Goal: Transaction & Acquisition: Purchase product/service

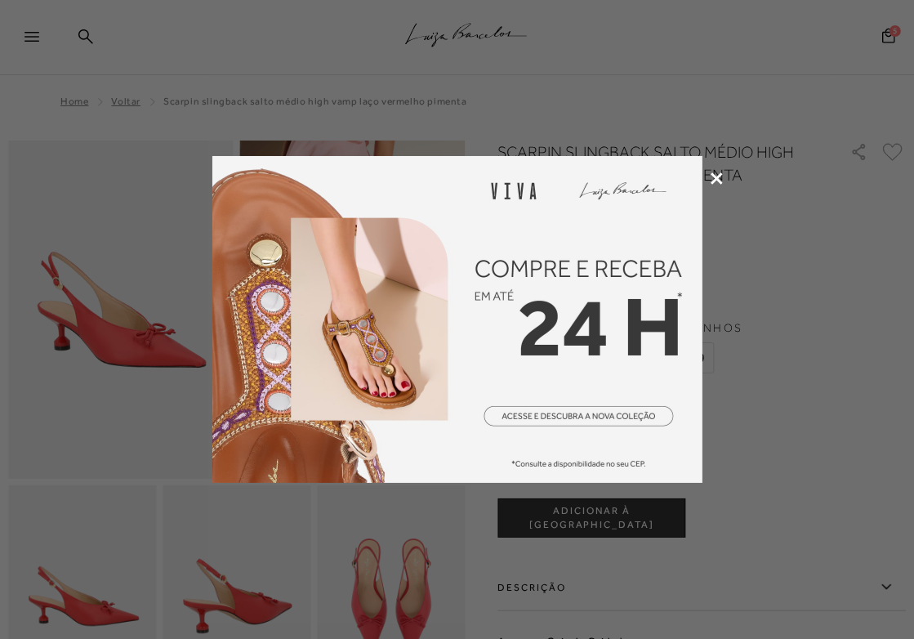
click at [714, 185] on div at bounding box center [457, 319] width 914 height 639
click at [716, 172] on icon at bounding box center [717, 178] width 12 height 12
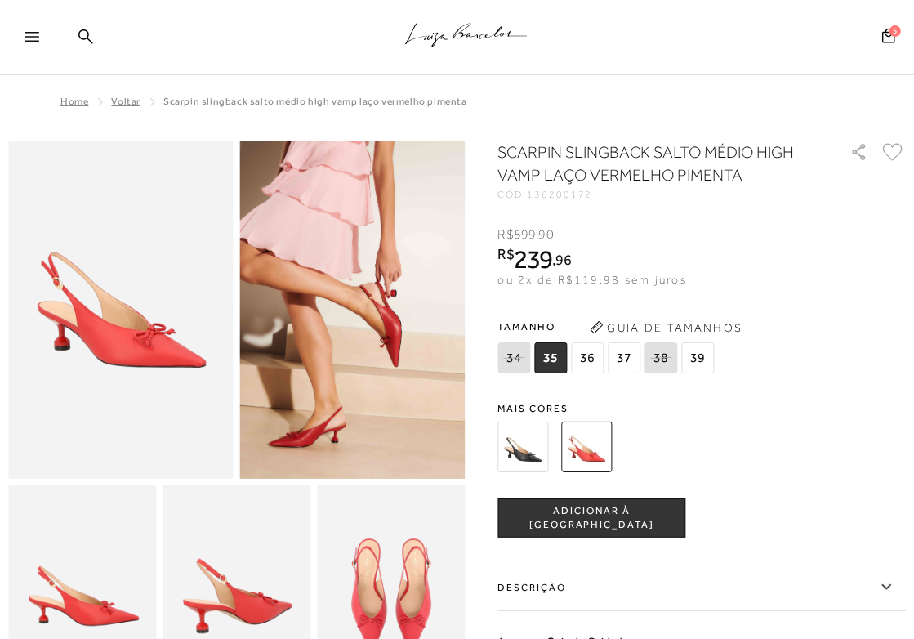
click at [618, 350] on span "37" at bounding box center [625, 357] width 33 height 31
click at [564, 457] on img at bounding box center [587, 446] width 51 height 51
click at [588, 449] on img at bounding box center [587, 446] width 51 height 51
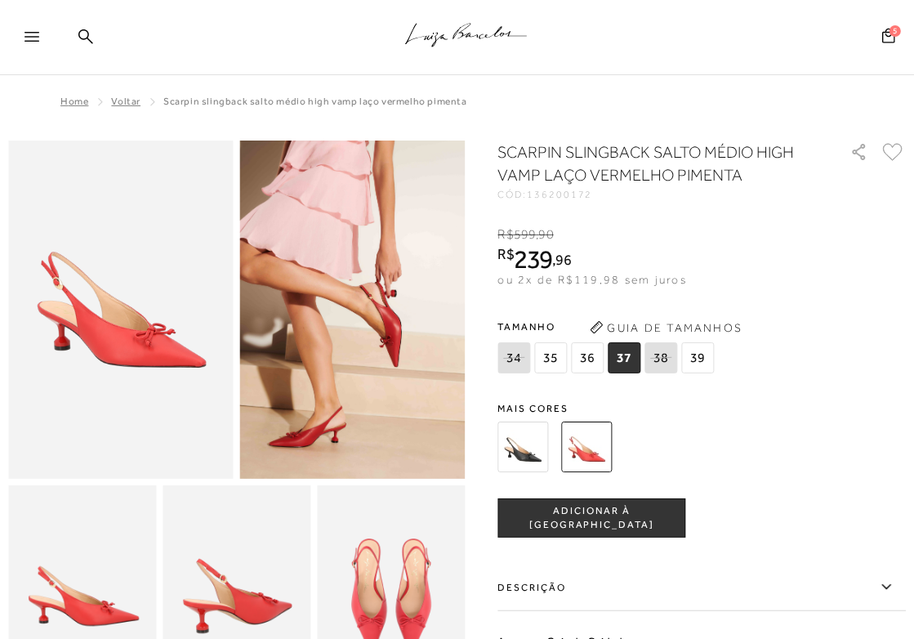
click at [520, 445] on img at bounding box center [523, 446] width 51 height 51
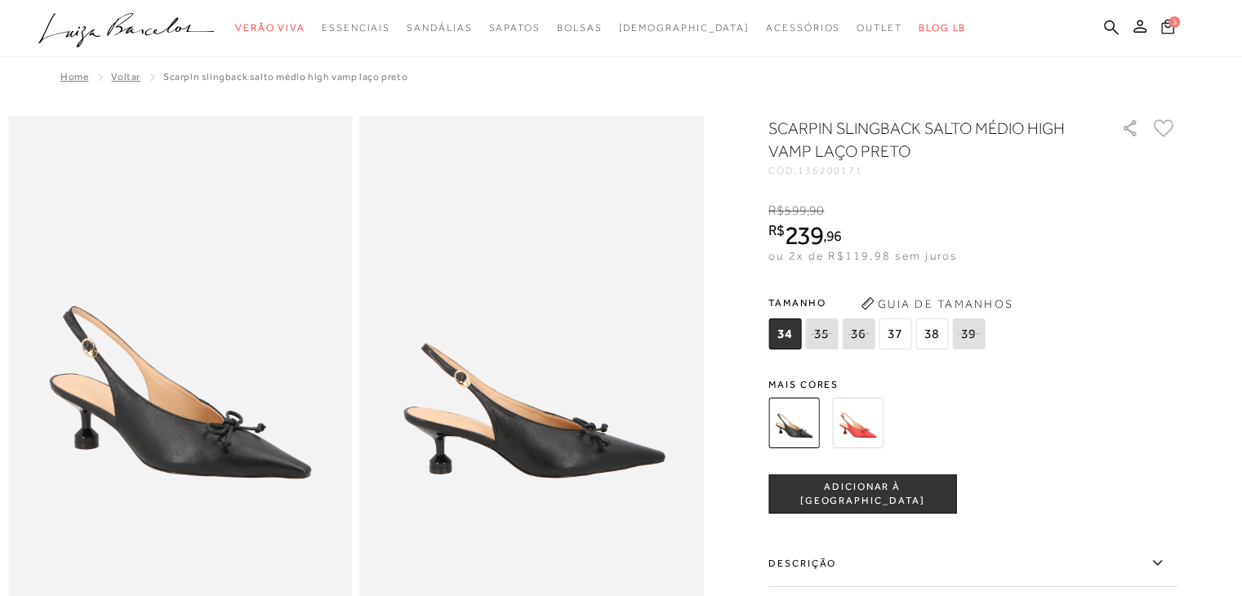
click at [913, 28] on icon at bounding box center [1167, 26] width 13 height 15
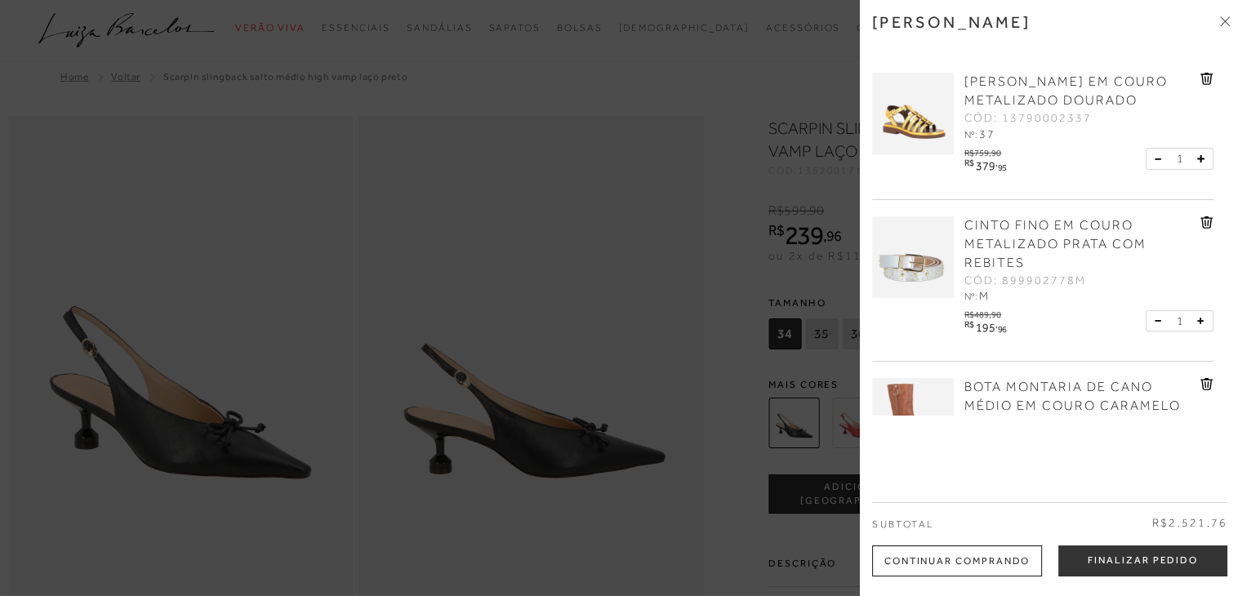
click at [913, 167] on div "[PERSON_NAME] [PERSON_NAME] EM COURO METALIZADO DOURADO CÓD: 13790002337 Nº: 37…" at bounding box center [1051, 298] width 382 height 596
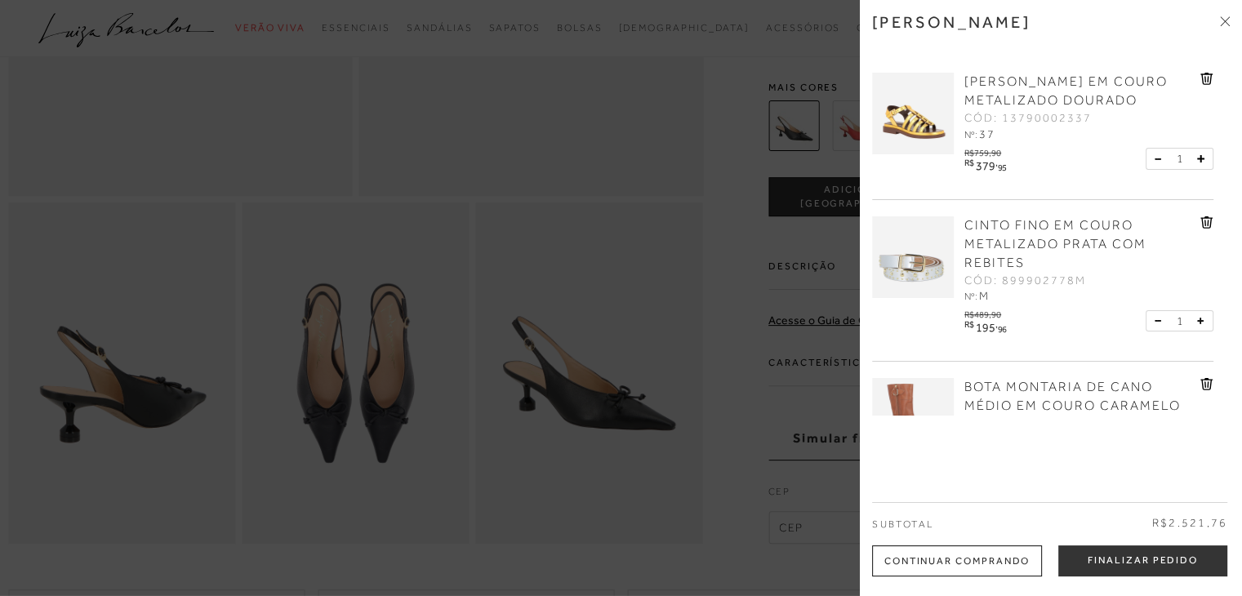
scroll to position [158, 0]
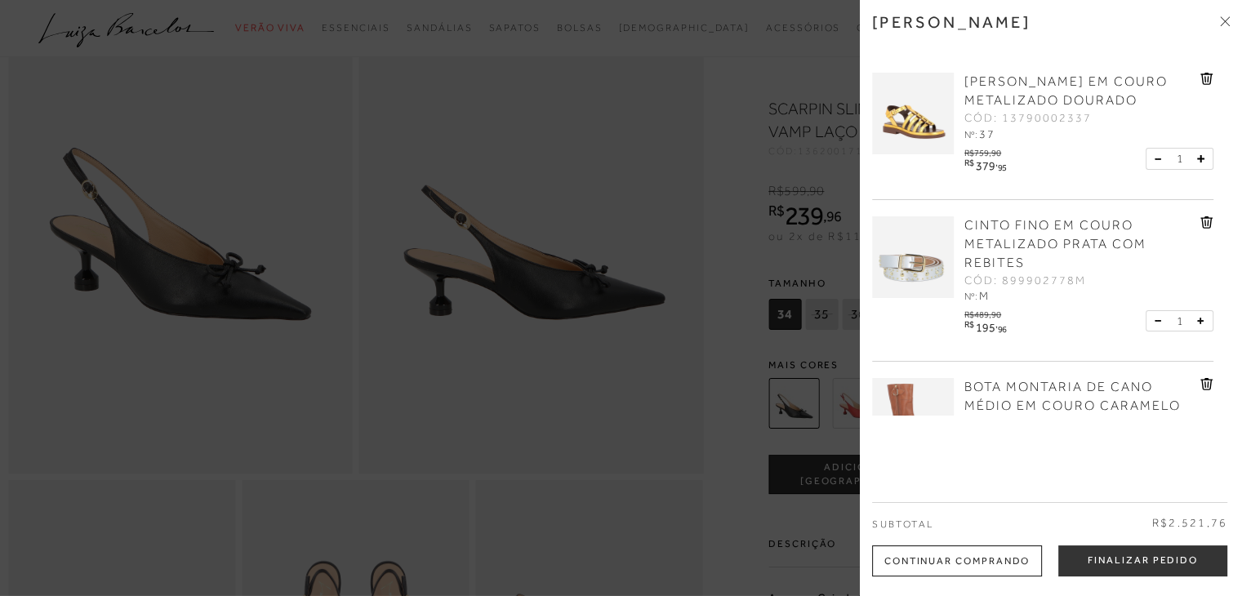
click at [817, 94] on div at bounding box center [621, 298] width 1242 height 596
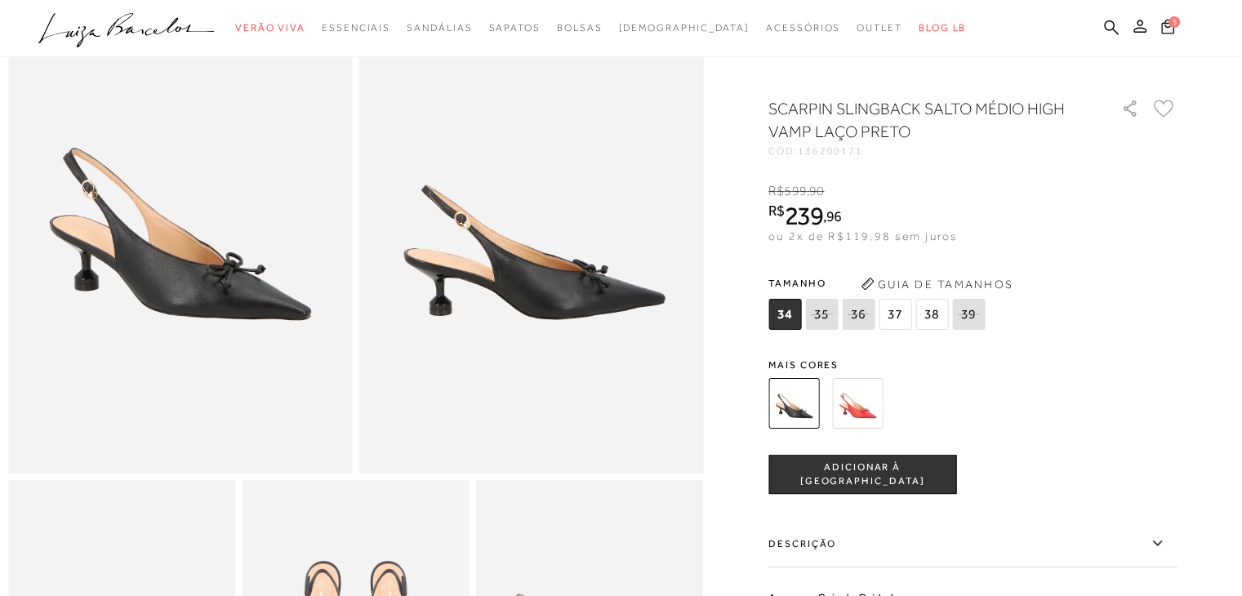
click at [888, 476] on button "ADICIONAR À [GEOGRAPHIC_DATA]" at bounding box center [863, 474] width 188 height 39
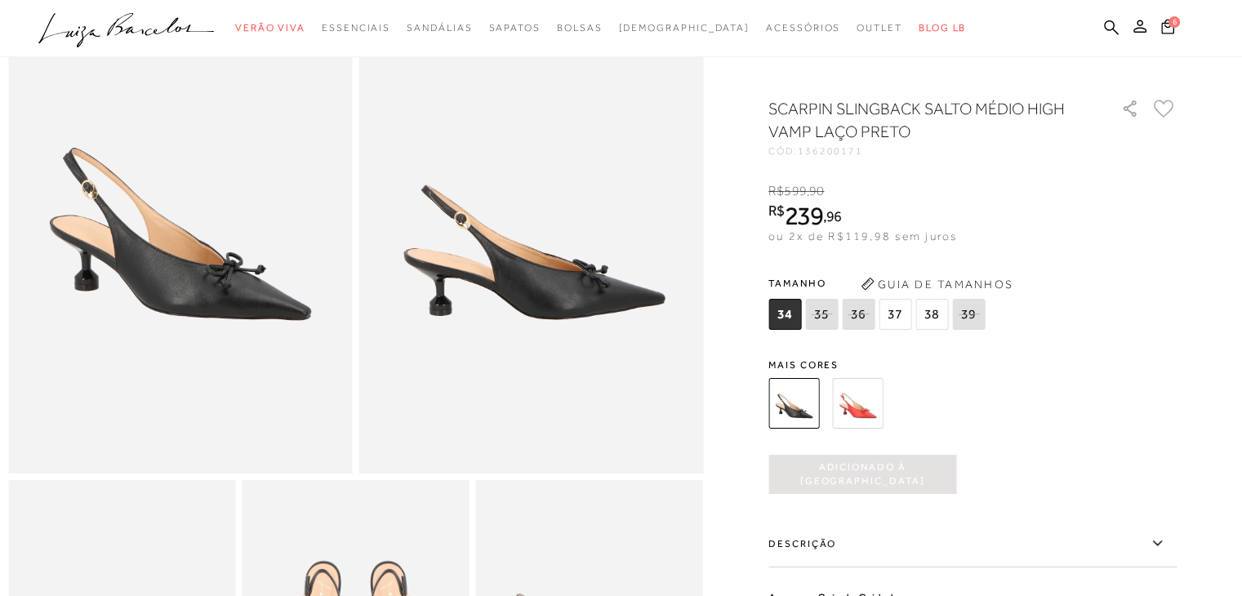
scroll to position [0, 0]
click at [900, 330] on span "37" at bounding box center [895, 314] width 33 height 31
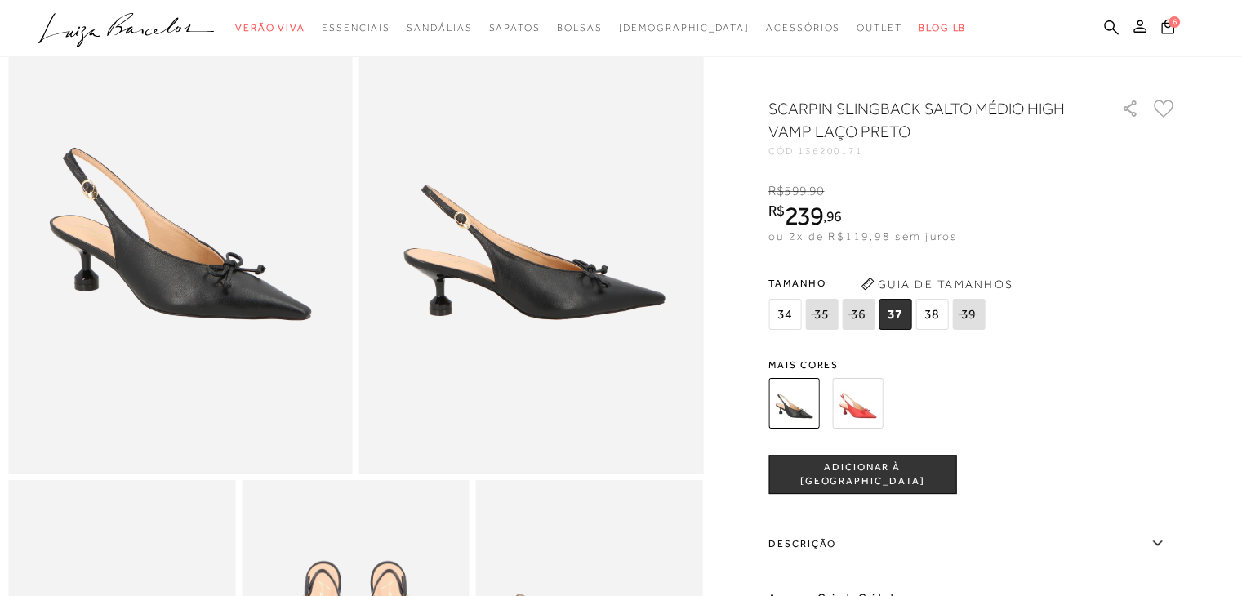
click at [835, 488] on span "ADICIONAR À SACOLA" at bounding box center [862, 474] width 186 height 29
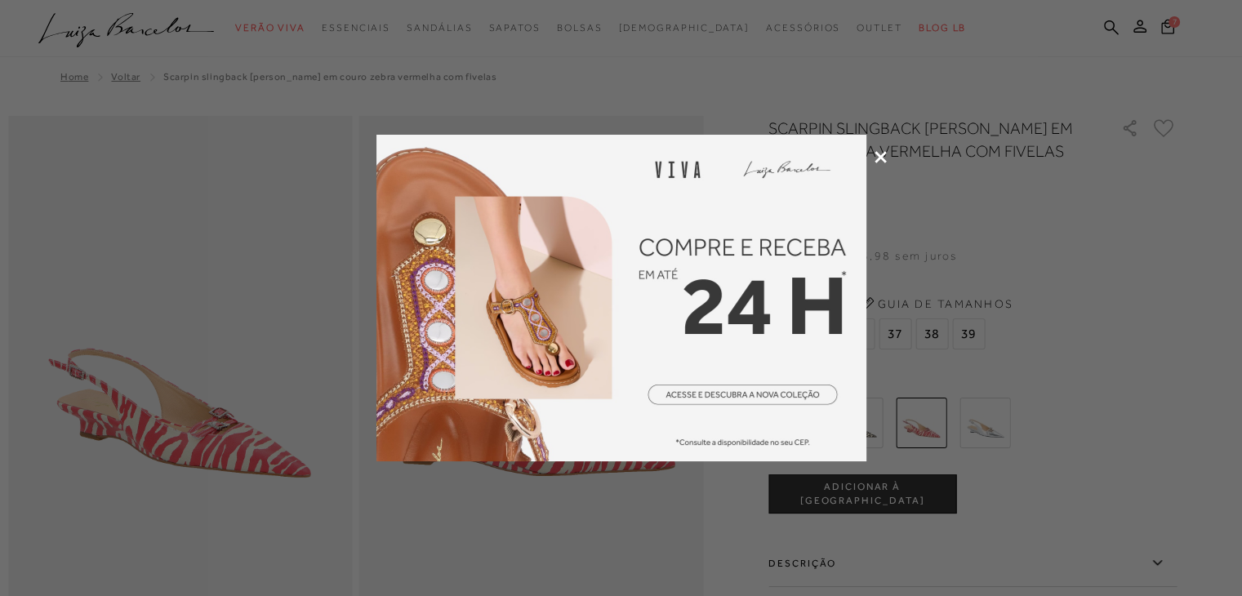
click at [880, 161] on icon at bounding box center [881, 157] width 12 height 12
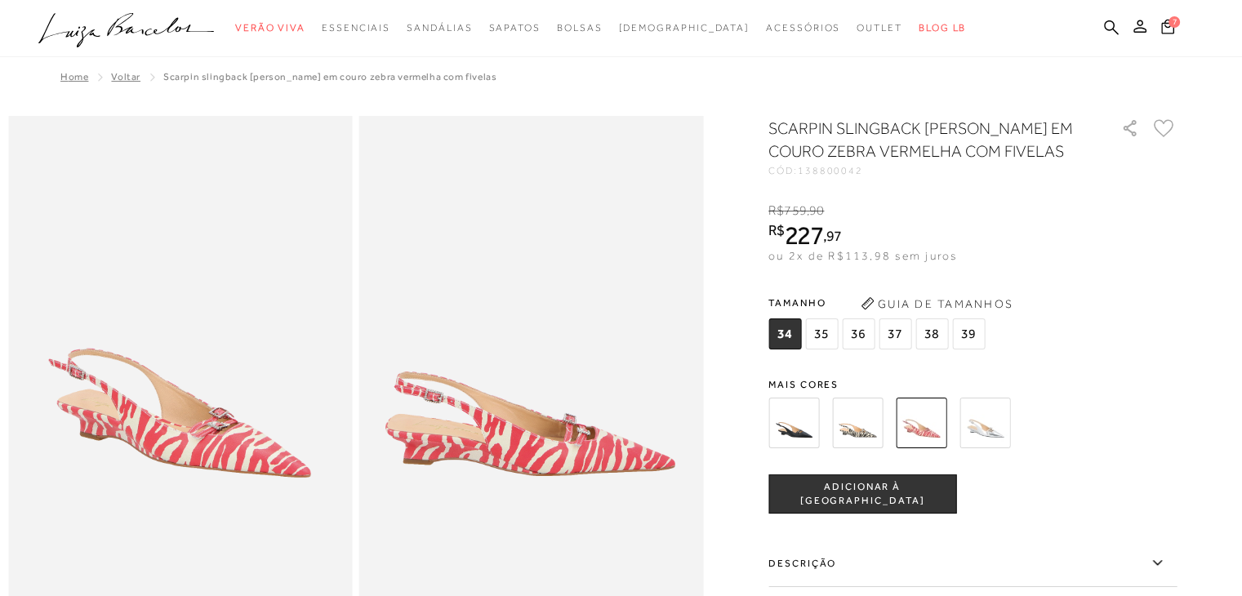
click at [800, 435] on img at bounding box center [794, 423] width 51 height 51
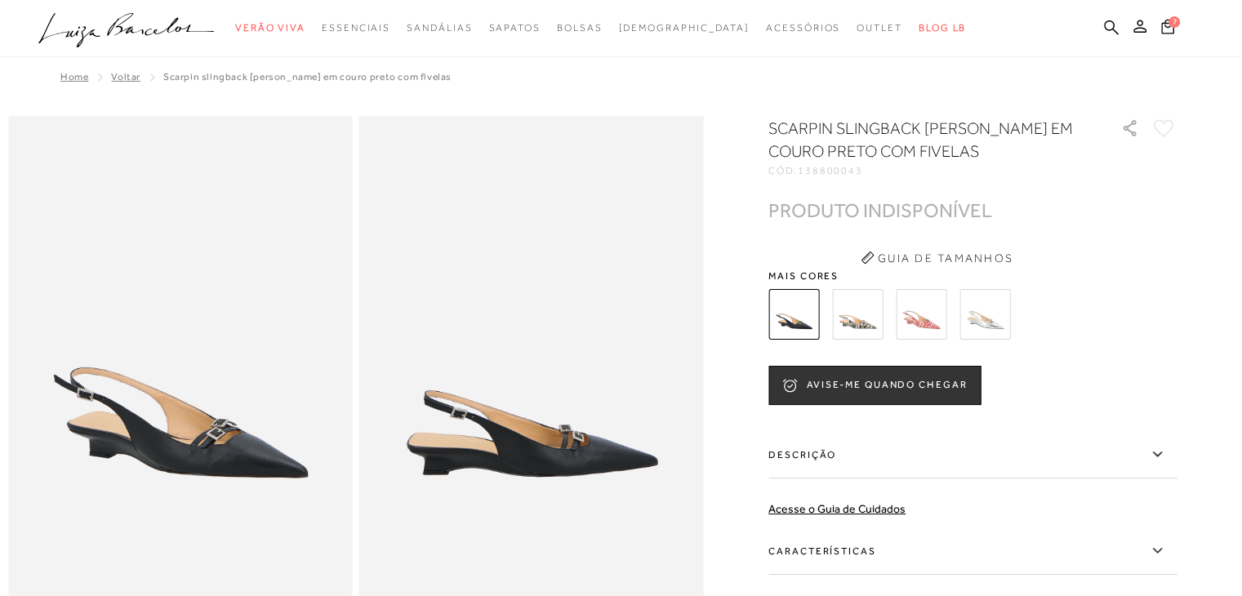
click at [799, 432] on label "Descrição" at bounding box center [973, 454] width 408 height 47
click at [0, 0] on input "Descrição" at bounding box center [0, 0] width 0 height 0
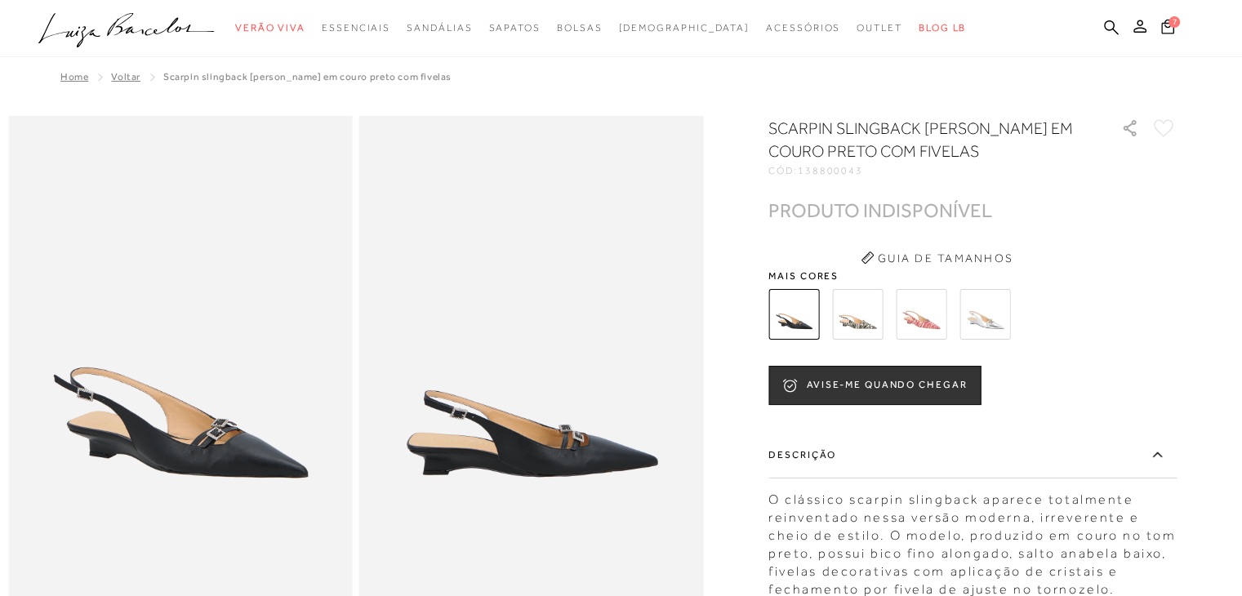
click at [863, 319] on img at bounding box center [857, 314] width 51 height 51
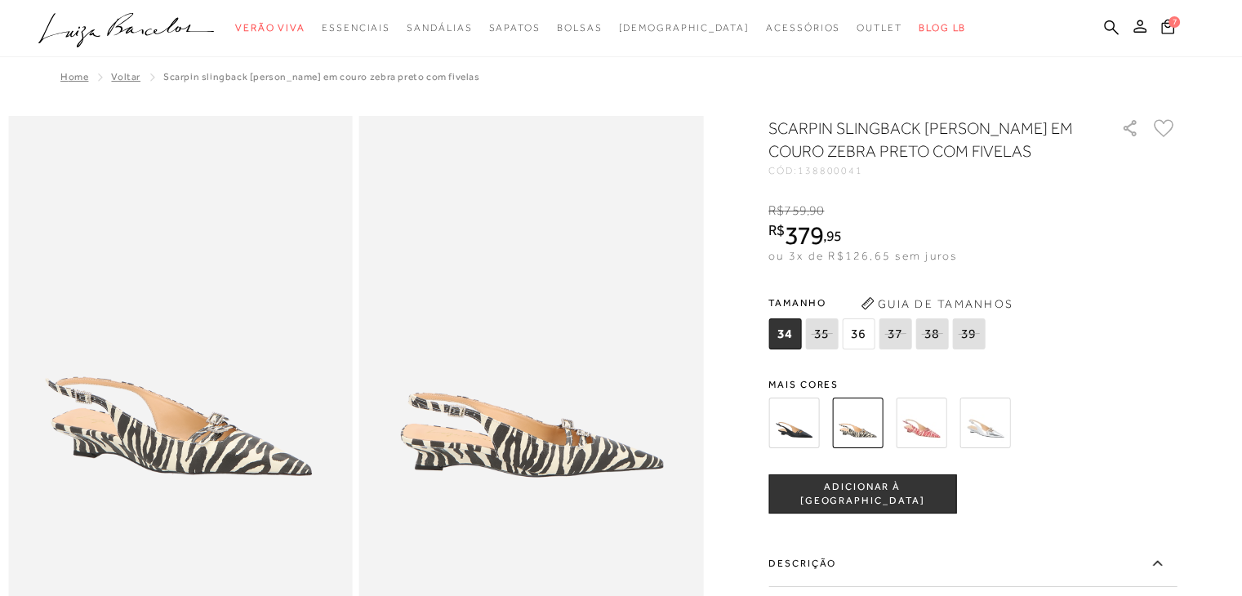
click at [904, 334] on icon at bounding box center [895, 333] width 23 height 20
select select
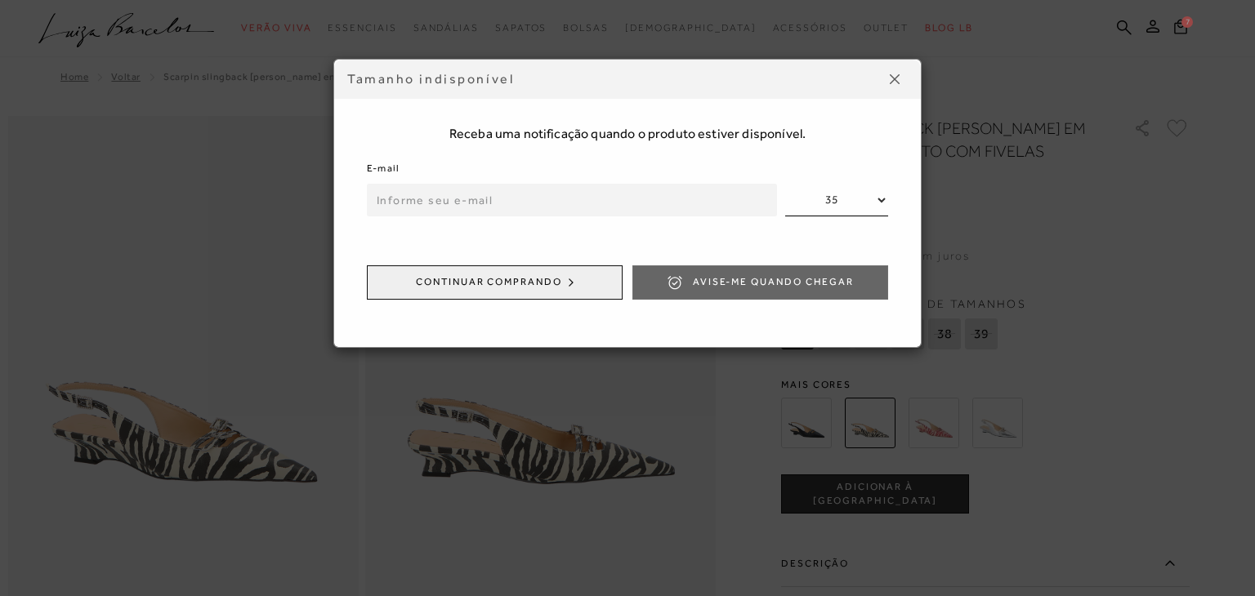
click at [889, 67] on button at bounding box center [894, 79] width 26 height 26
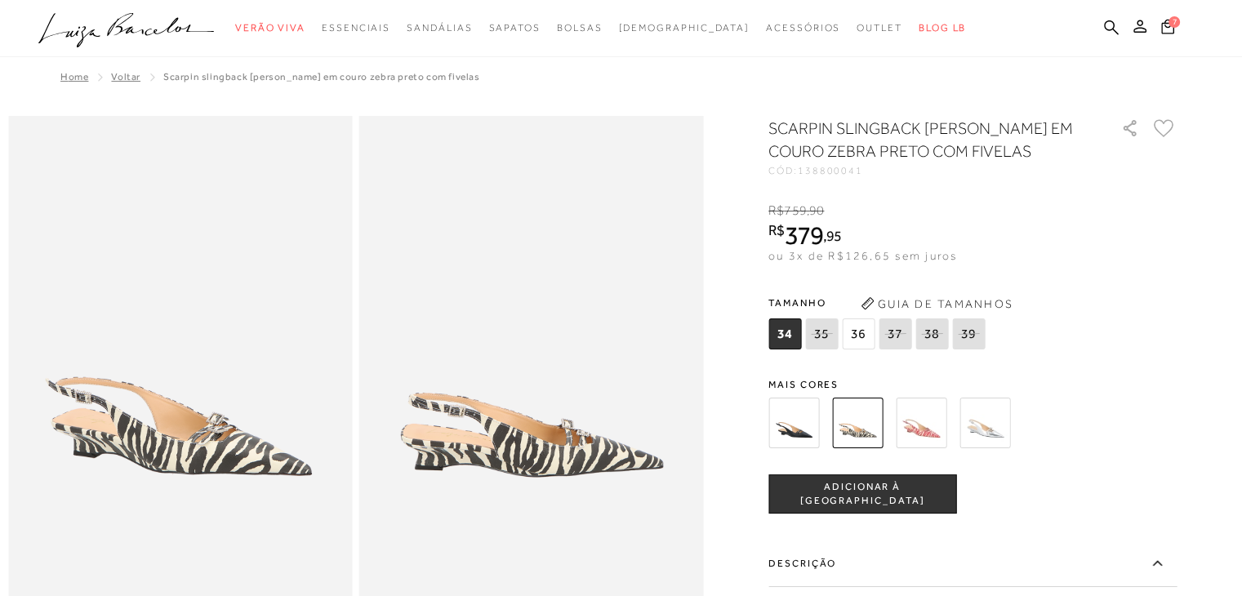
drag, startPoint x: 913, startPoint y: 493, endPoint x: 914, endPoint y: 429, distance: 64.5
click at [914, 429] on div "SCARPIN SLINGBACK ANABELA EM COURO ZEBRA PRETO COM FIVELAS CÓD: 138800041 × É n…" at bounding box center [973, 546] width 408 height 858
click at [914, 429] on img at bounding box center [921, 423] width 51 height 51
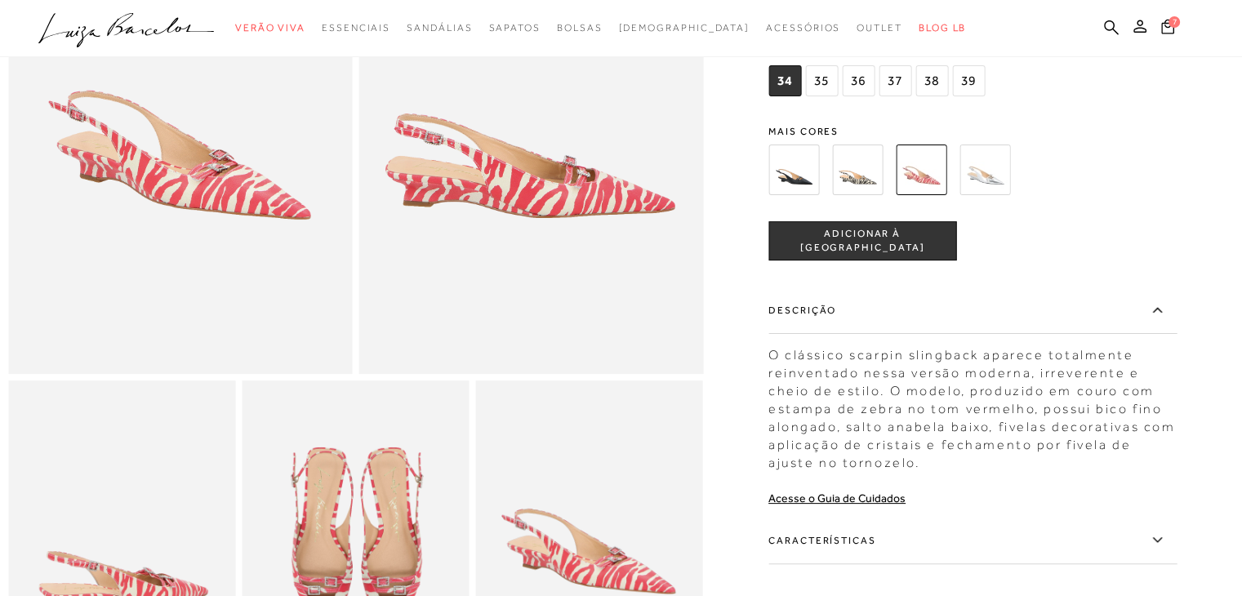
scroll to position [185, 0]
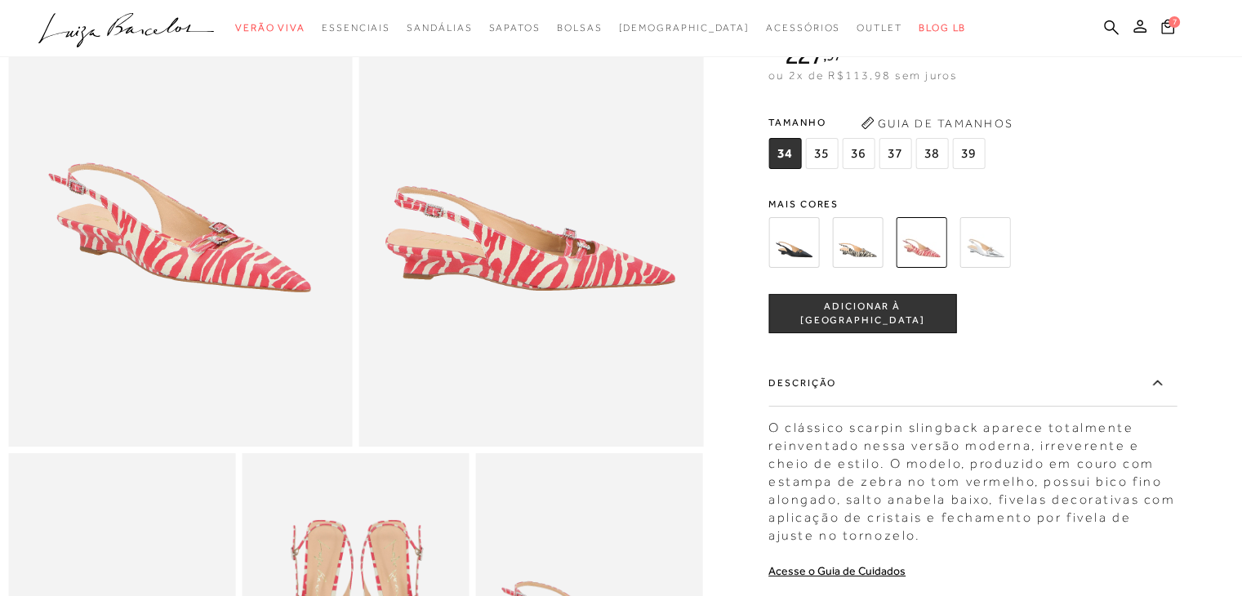
click at [899, 163] on span "37" at bounding box center [895, 153] width 33 height 31
click at [892, 328] on span "ADICIONAR À [GEOGRAPHIC_DATA]" at bounding box center [862, 313] width 186 height 29
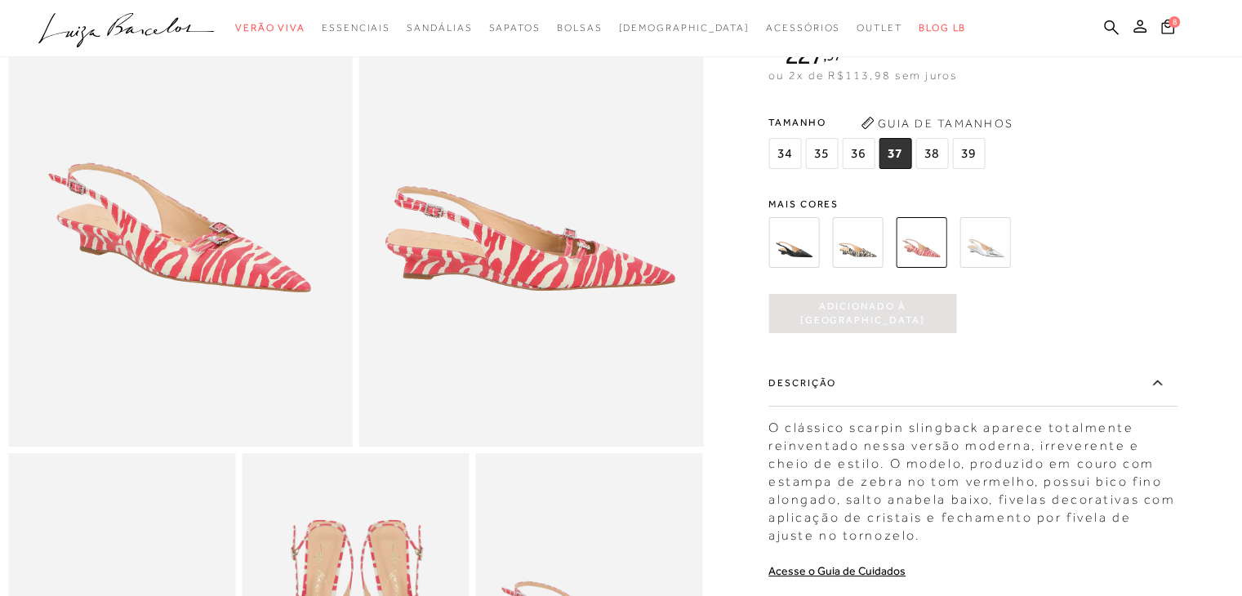
scroll to position [0, 0]
click at [1170, 27] on icon at bounding box center [1168, 27] width 14 height 16
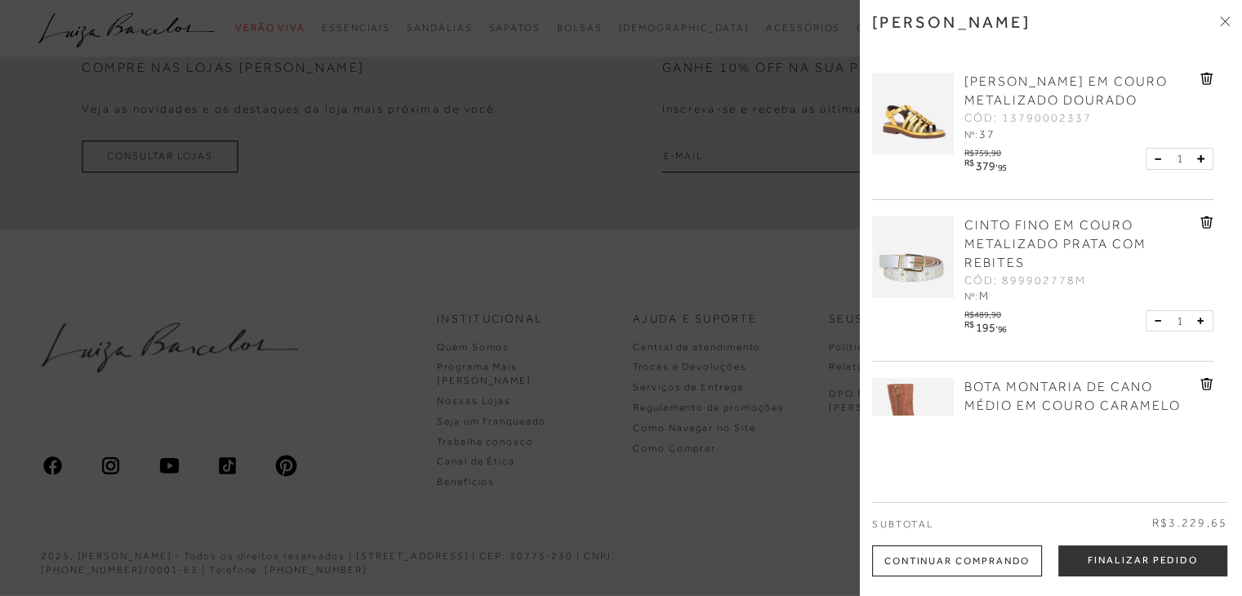
scroll to position [2017, 0]
click at [997, 571] on div "Continuar Comprando" at bounding box center [957, 561] width 170 height 31
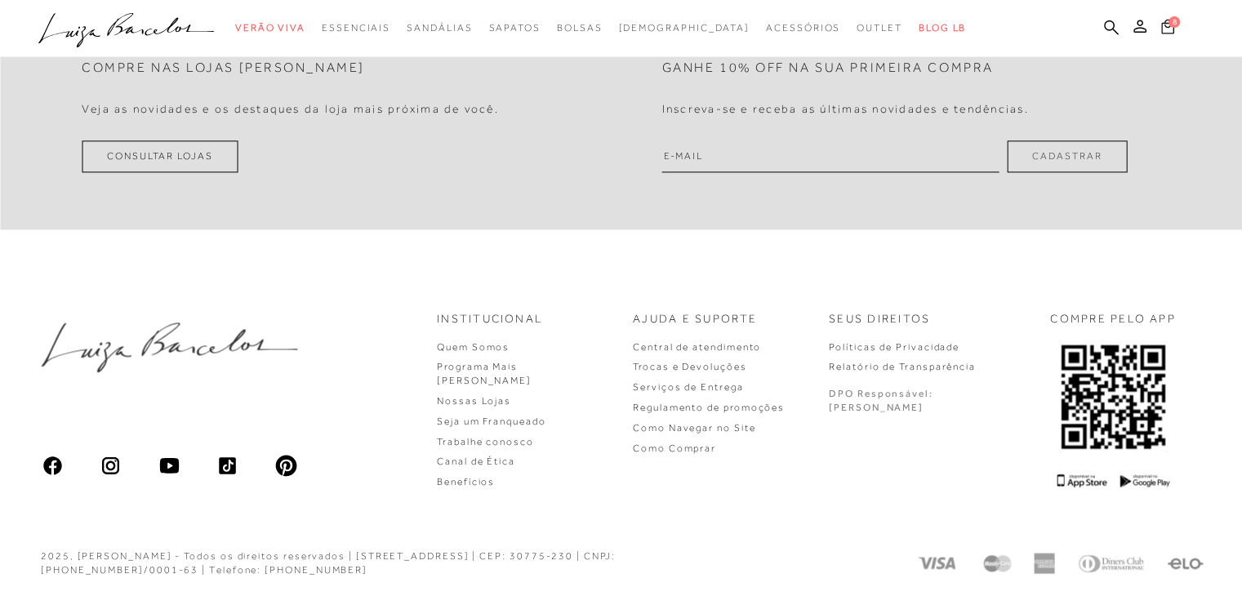
click at [1171, 26] on span "8" at bounding box center [1174, 21] width 11 height 11
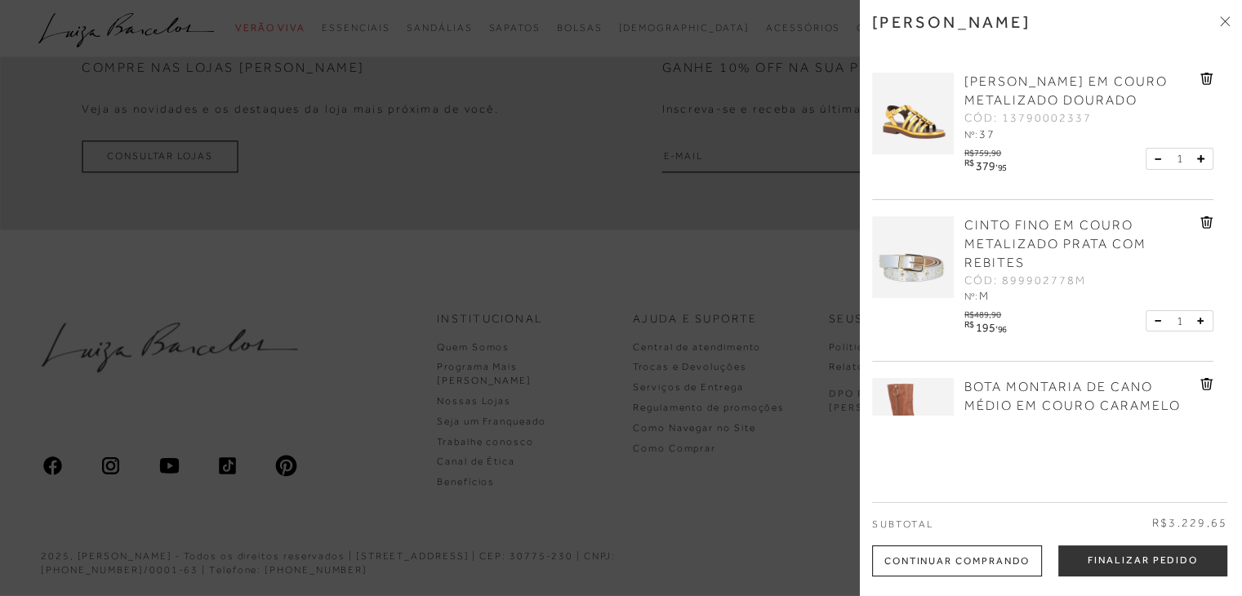
click at [1230, 38] on div "Minha sacola SANDÁLIA FISHER EM COURO METALIZADO DOURADO CÓD: 13790002337 Nº: 3…" at bounding box center [1051, 298] width 382 height 596
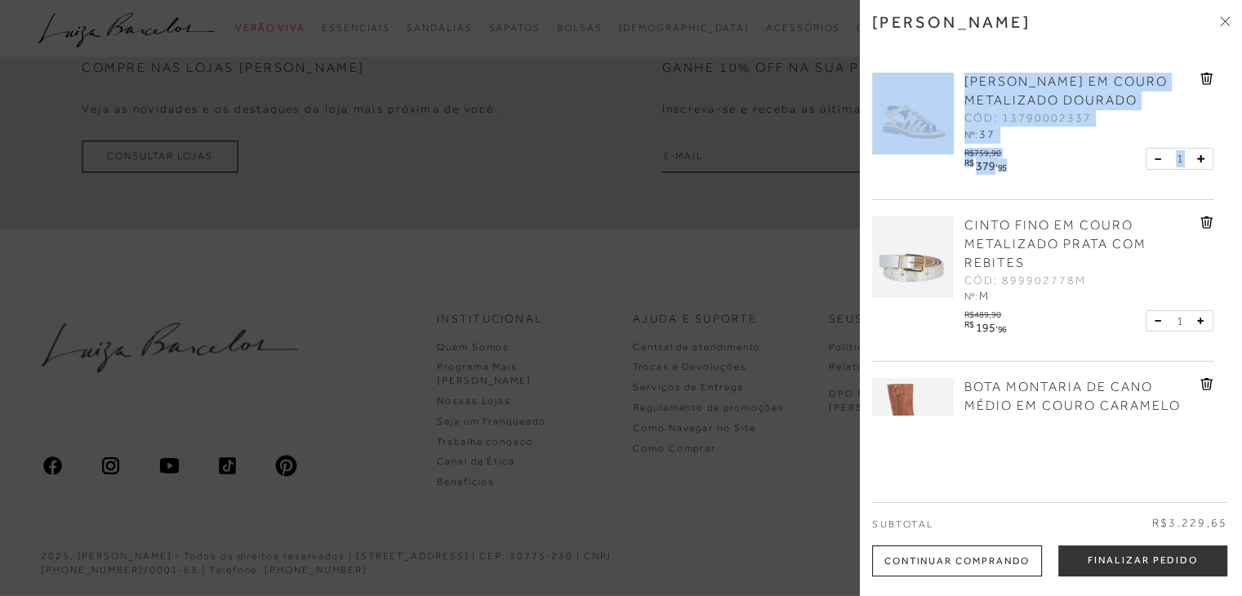
drag, startPoint x: 1230, startPoint y: 38, endPoint x: 1232, endPoint y: 168, distance: 129.9
click at [1232, 168] on div "Minha sacola SANDÁLIA FISHER EM COURO METALIZADO DOURADO CÓD: 13790002337 Nº: 3…" at bounding box center [1051, 298] width 382 height 596
click at [1223, 168] on div "SANDÁLIA FISHER EM COURO METALIZADO DOURADO CÓD: 13790002337 Nº: 37 R$759,90 R$" at bounding box center [1051, 235] width 358 height 359
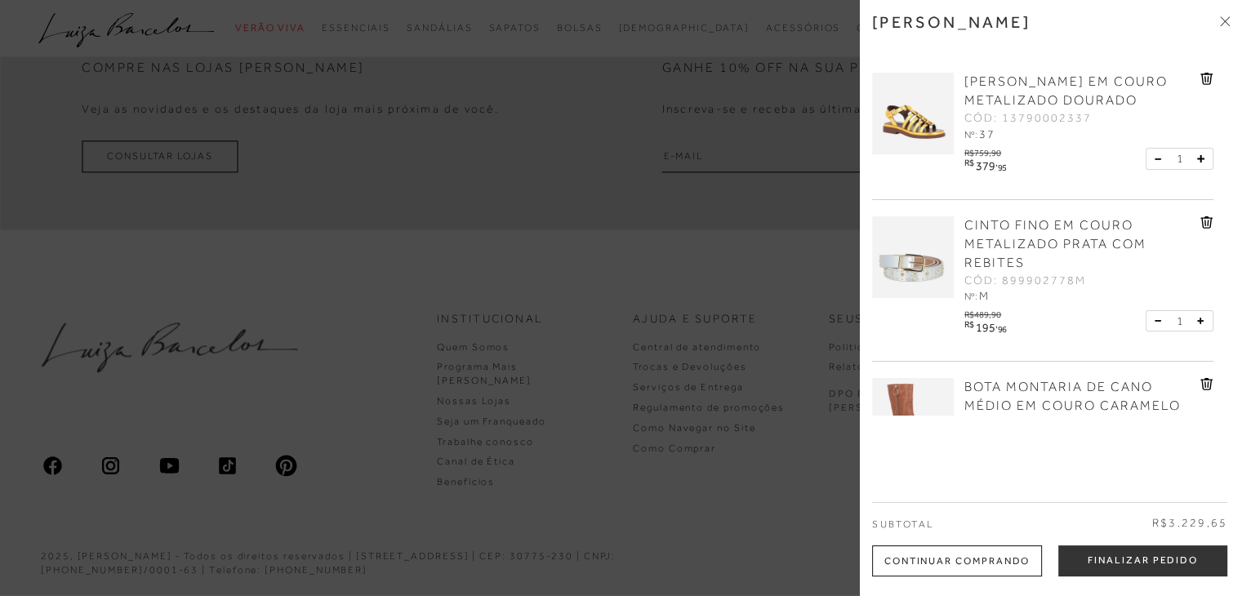
drag, startPoint x: 1225, startPoint y: 180, endPoint x: 1228, endPoint y: 189, distance: 9.6
click at [1228, 189] on div "SANDÁLIA FISHER EM COURO METALIZADO DOURADO CÓD: 13790002337 Nº: 37 R$759,90 R$" at bounding box center [1051, 235] width 358 height 359
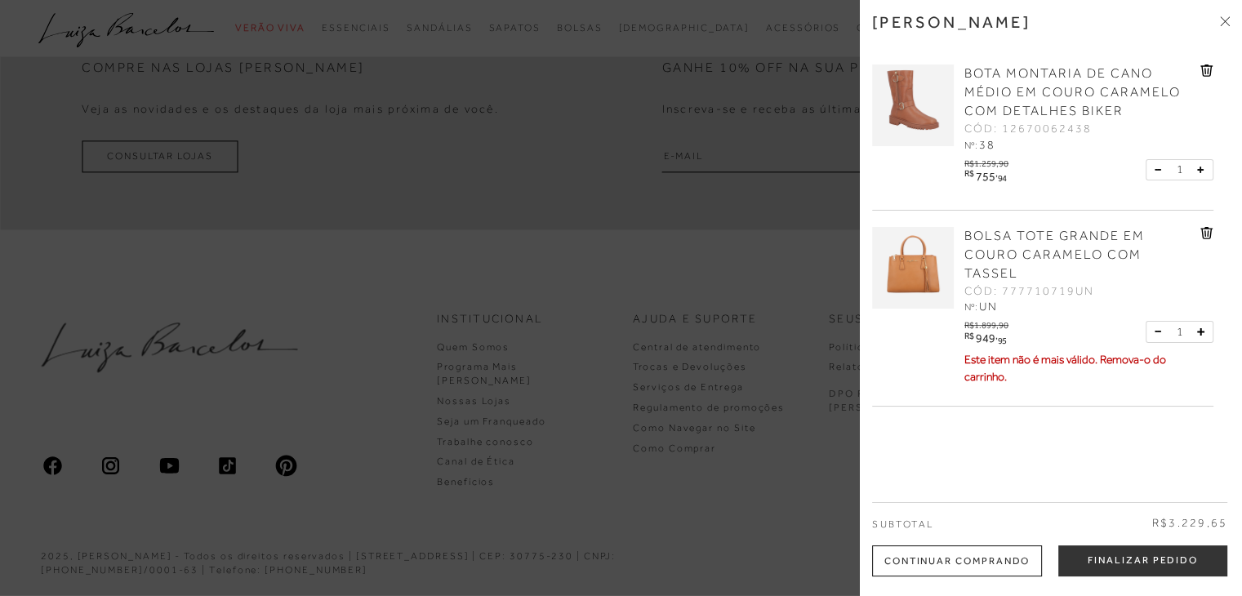
click at [1225, 248] on div "SANDÁLIA FISHER EM COURO METALIZADO DOURADO CÓD: 13790002337 Nº: 37 R$759,90 R$" at bounding box center [1051, 235] width 358 height 359
click at [1232, 318] on div "Minha sacola SANDÁLIA FISHER EM COURO METALIZADO DOURADO CÓD: 13790002337 Nº: 3…" at bounding box center [1051, 298] width 382 height 596
click at [1232, 339] on div "Minha sacola SANDÁLIA FISHER EM COURO METALIZADO DOURADO CÓD: 13790002337 Nº: 3…" at bounding box center [1051, 298] width 382 height 596
click at [1228, 436] on div "Minha sacola SANDÁLIA FISHER EM COURO METALIZADO DOURADO CÓD: 13790002337 Nº: 3…" at bounding box center [1051, 298] width 382 height 596
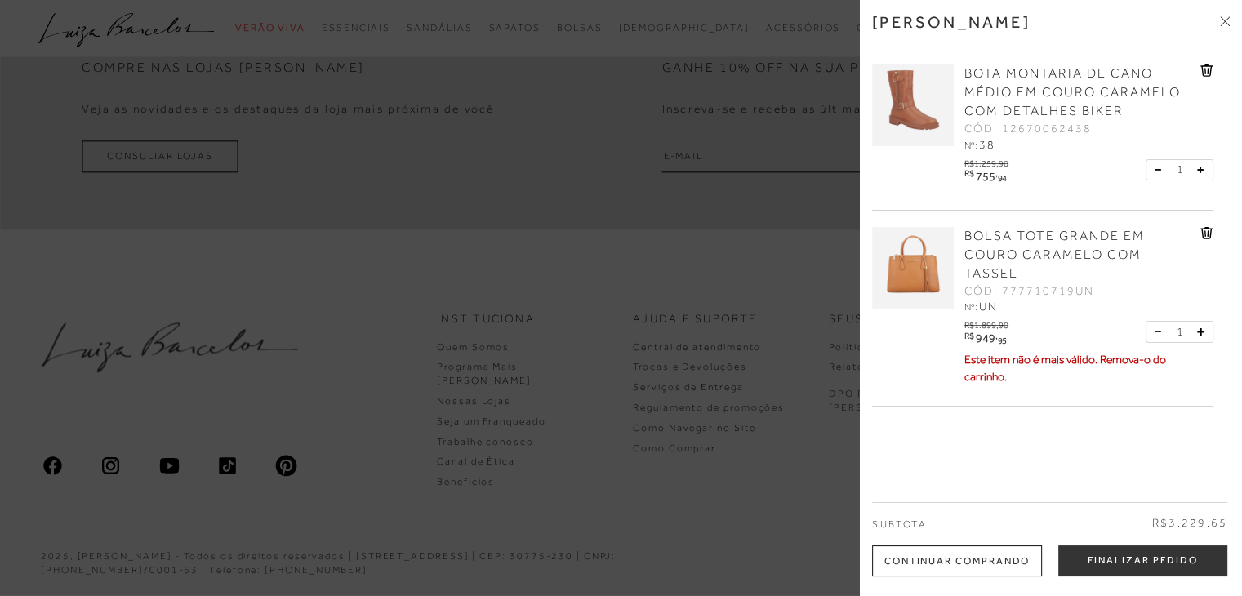
click at [1228, 436] on div "Minha sacola SANDÁLIA FISHER EM COURO METALIZADO DOURADO CÓD: 13790002337 Nº: 3…" at bounding box center [1051, 298] width 382 height 596
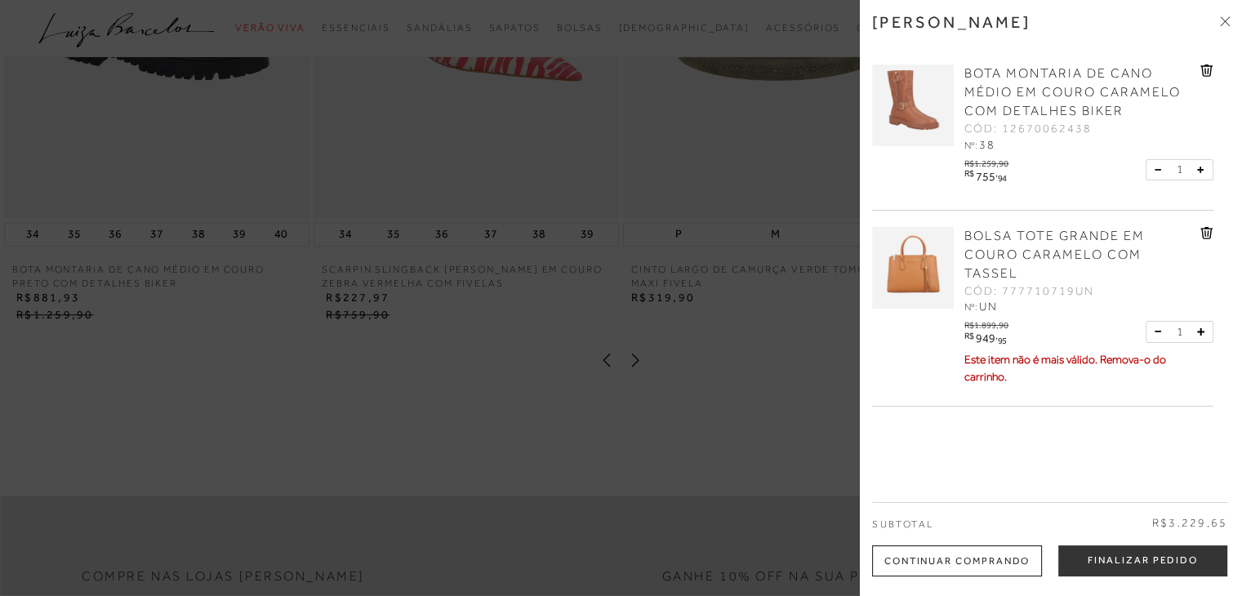
scroll to position [1495, 0]
click at [436, 385] on div at bounding box center [621, 298] width 1242 height 596
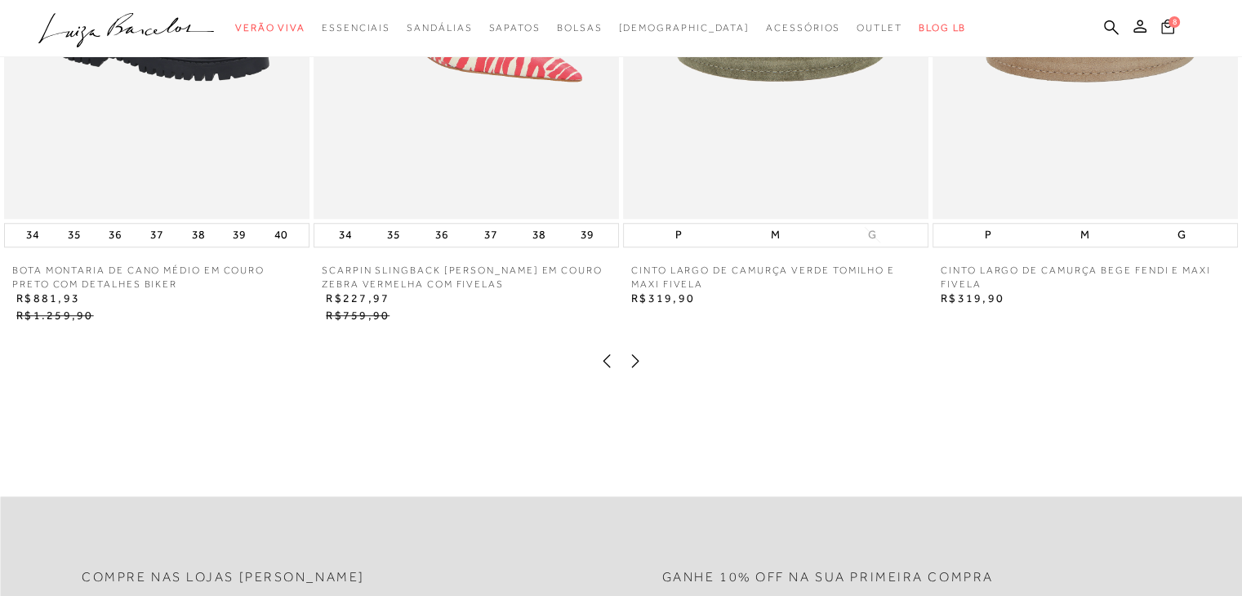
click at [1166, 27] on icon at bounding box center [1168, 25] width 14 height 17
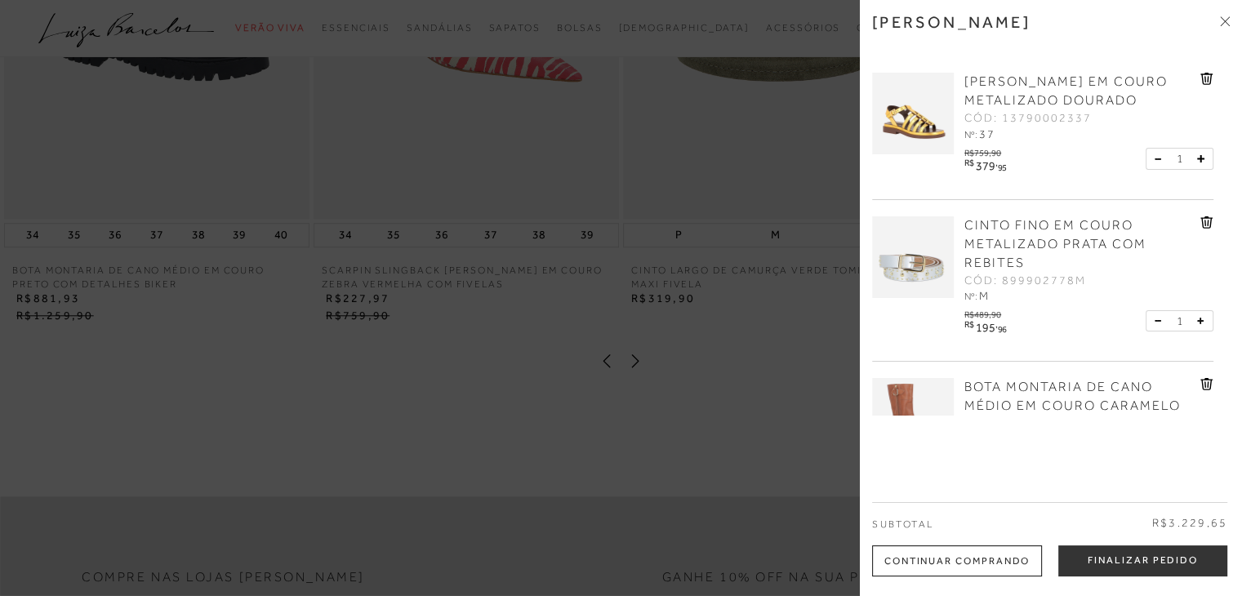
scroll to position [314, 0]
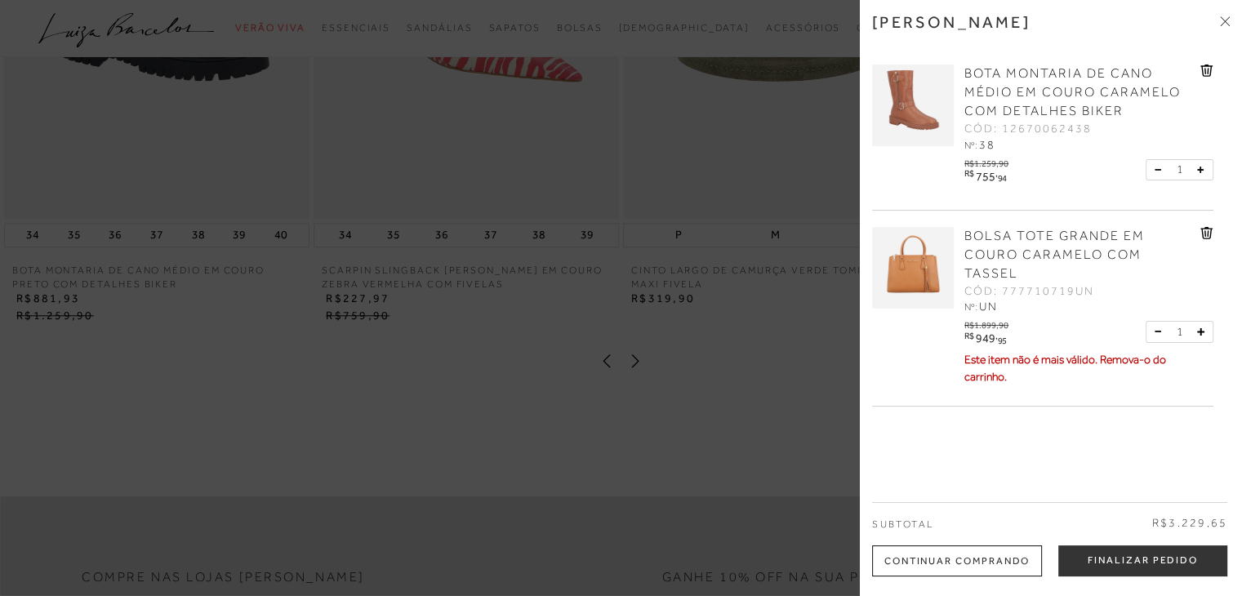
click at [1229, 296] on div "SANDÁLIA FISHER EM COURO METALIZADO DOURADO CÓD: 13790002337 Nº: 37 R$759,90 R$" at bounding box center [1051, 235] width 358 height 359
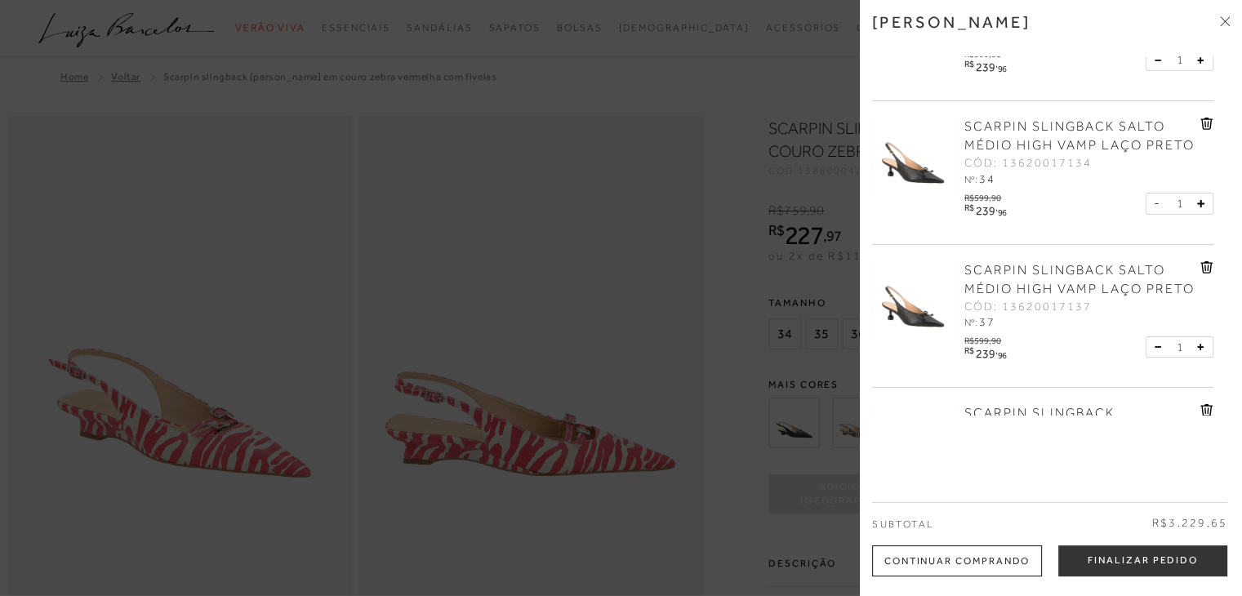
scroll to position [702, 0]
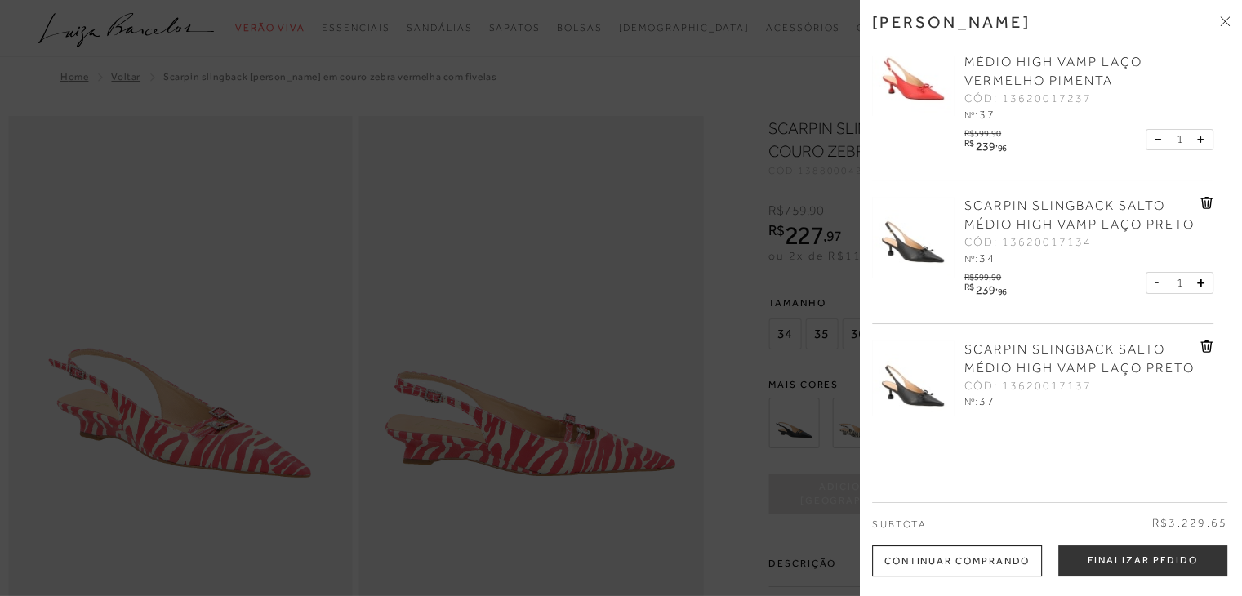
click at [1207, 207] on icon at bounding box center [1207, 203] width 12 height 12
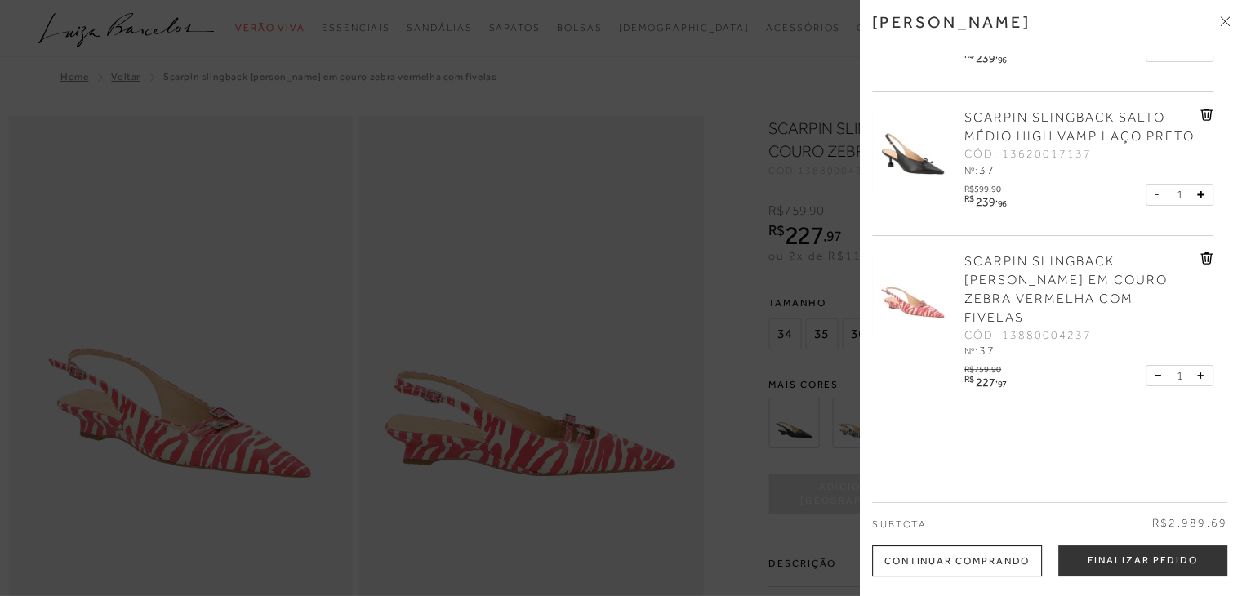
scroll to position [796, 0]
drag, startPoint x: 451, startPoint y: 310, endPoint x: 17, endPoint y: -19, distance: 544.5
click at [17, 0] on html "Página de detalhes do produto de SCARPIN SLINGBACK ANABELA EM COURO ZEBRA VERME…" at bounding box center [621, 298] width 1242 height 596
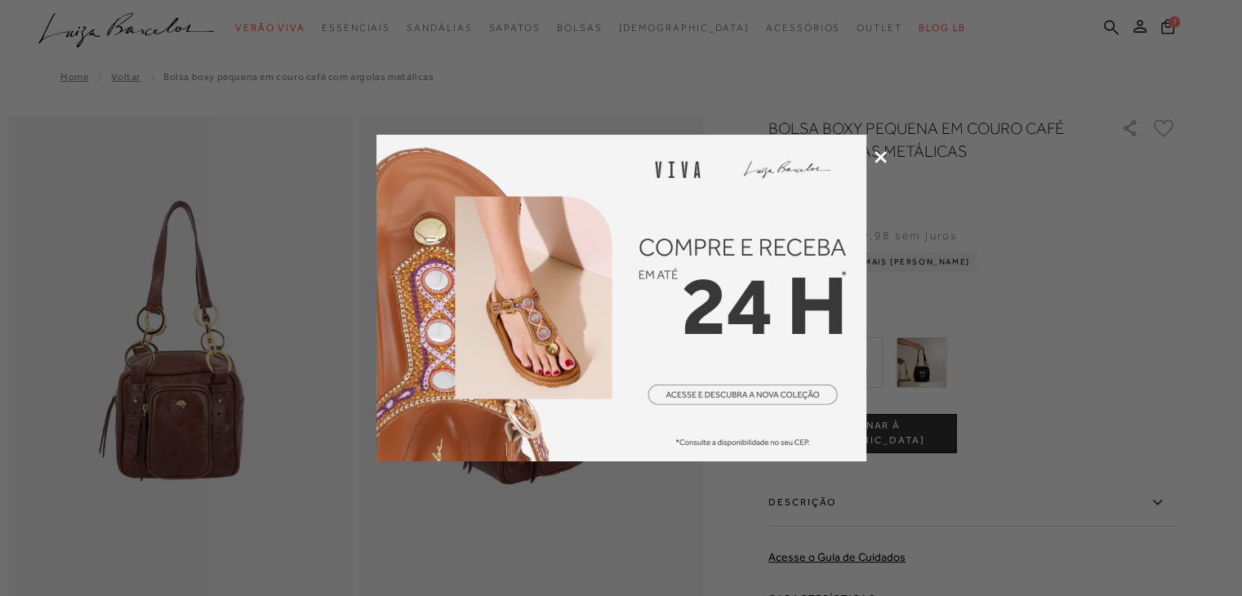
click at [881, 158] on icon at bounding box center [881, 157] width 12 height 12
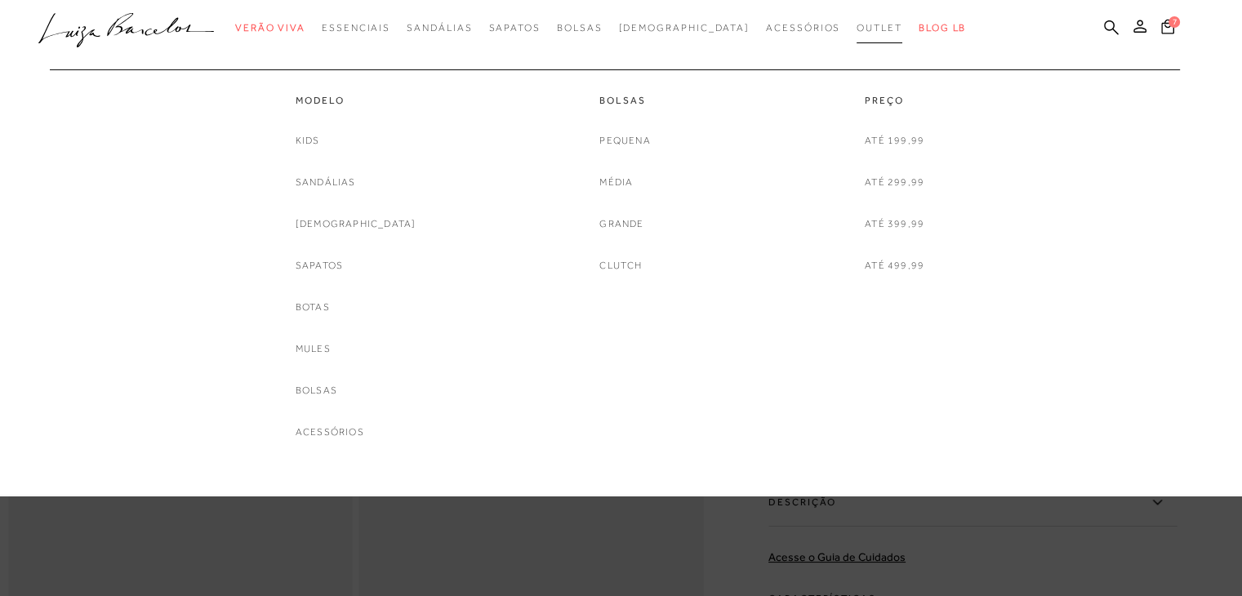
click at [857, 30] on span "Outlet" at bounding box center [880, 27] width 46 height 11
click at [625, 226] on link "Grande" at bounding box center [622, 224] width 44 height 17
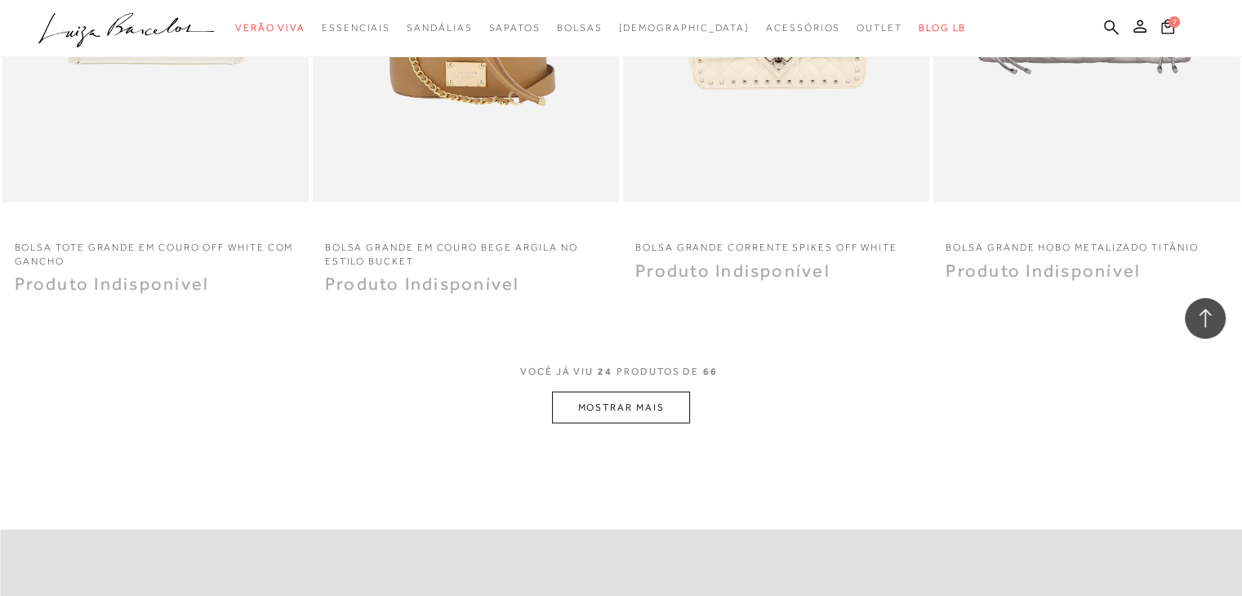
scroll to position [3228, 0]
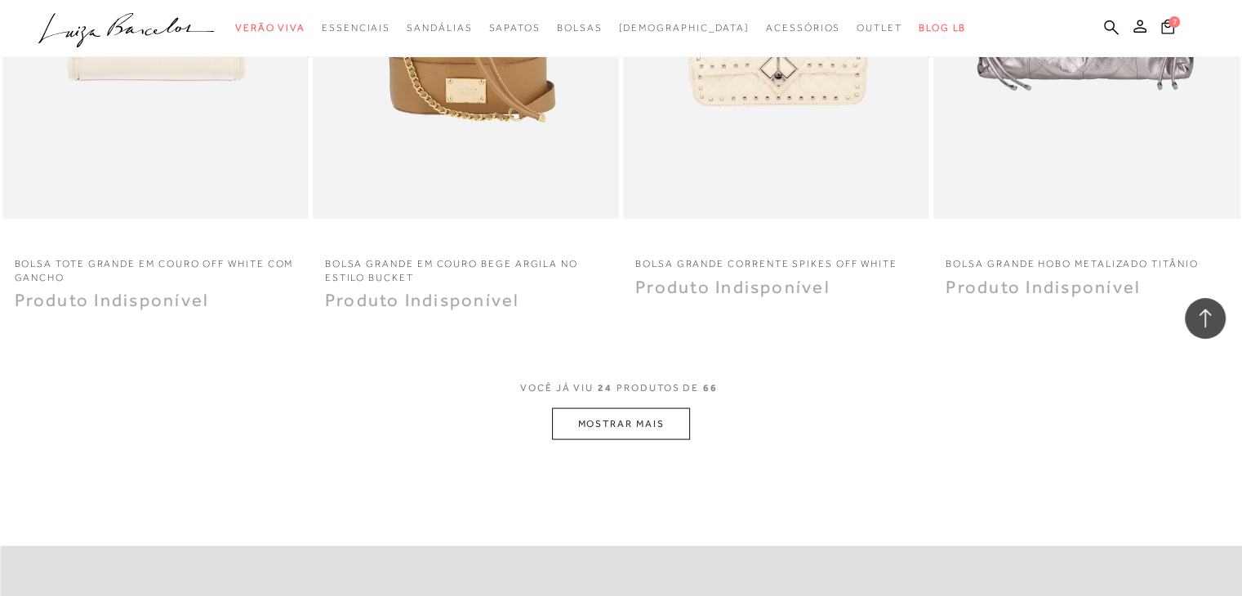
click at [620, 421] on button "MOSTRAR MAIS" at bounding box center [620, 424] width 137 height 32
click at [605, 427] on button "MOSTRAR MAIS" at bounding box center [620, 424] width 137 height 32
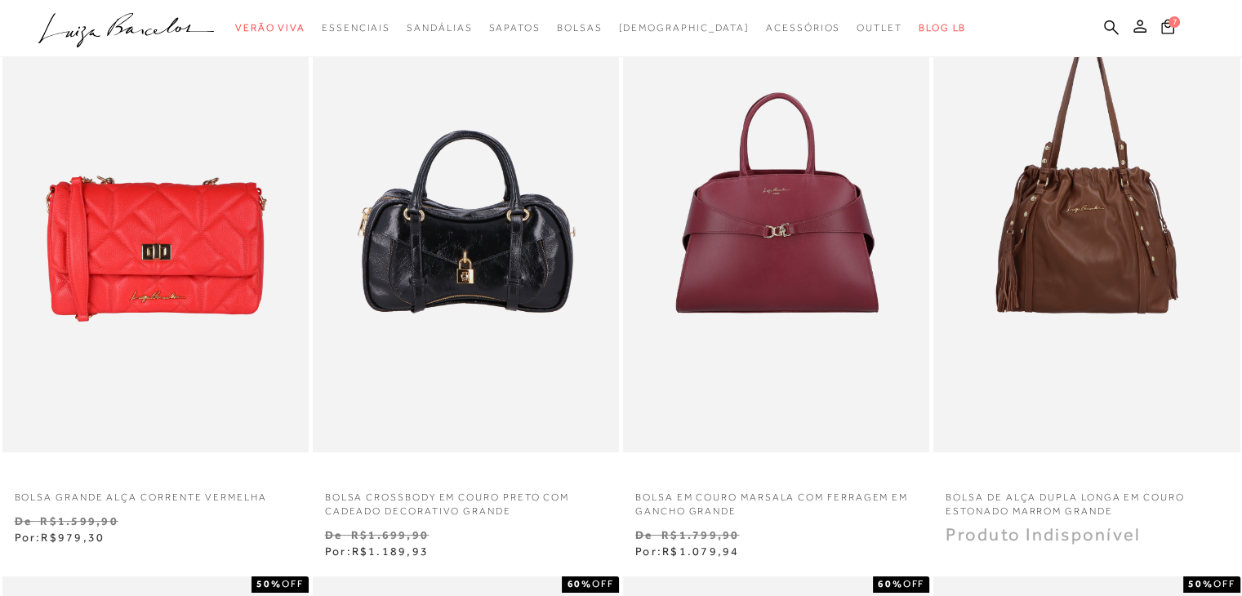
scroll to position [229, 0]
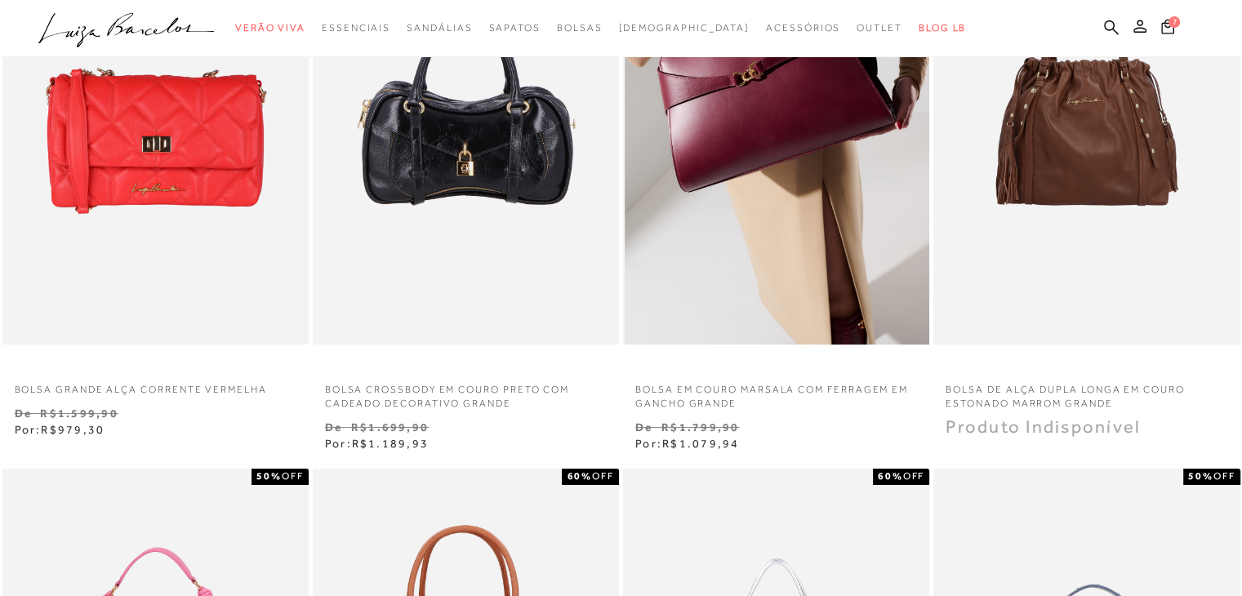
click at [800, 123] on img at bounding box center [777, 116] width 305 height 460
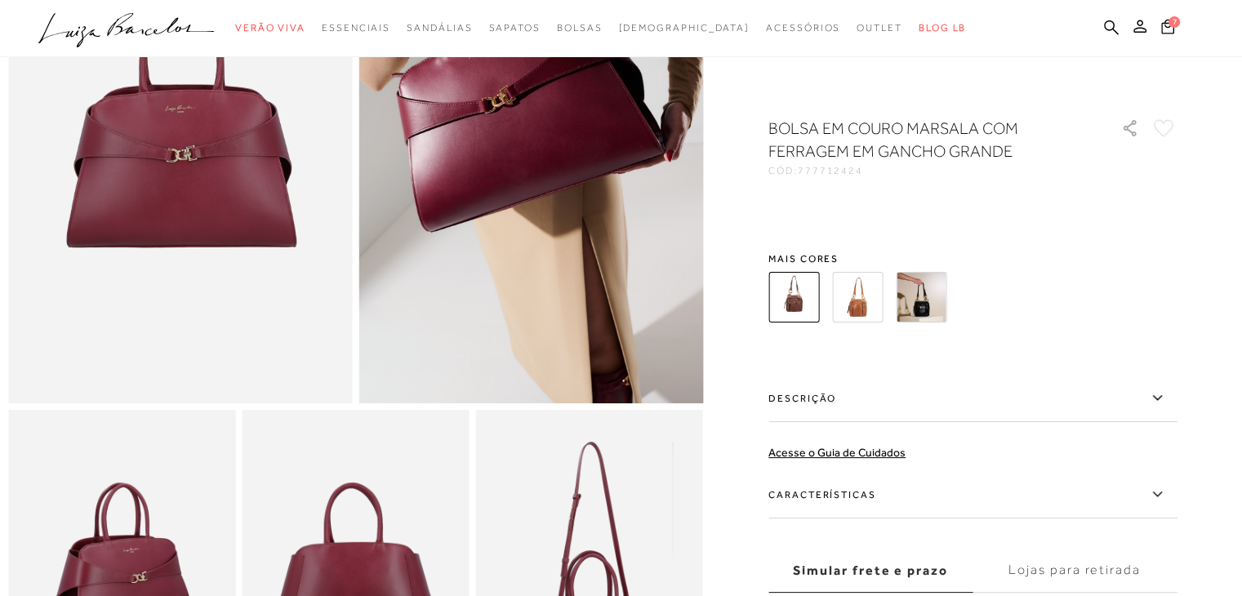
click at [800, 123] on h1 "BOLSA EM COURO MARSALA COM FERRAGEM EM GANCHO GRANDE" at bounding box center [922, 140] width 306 height 46
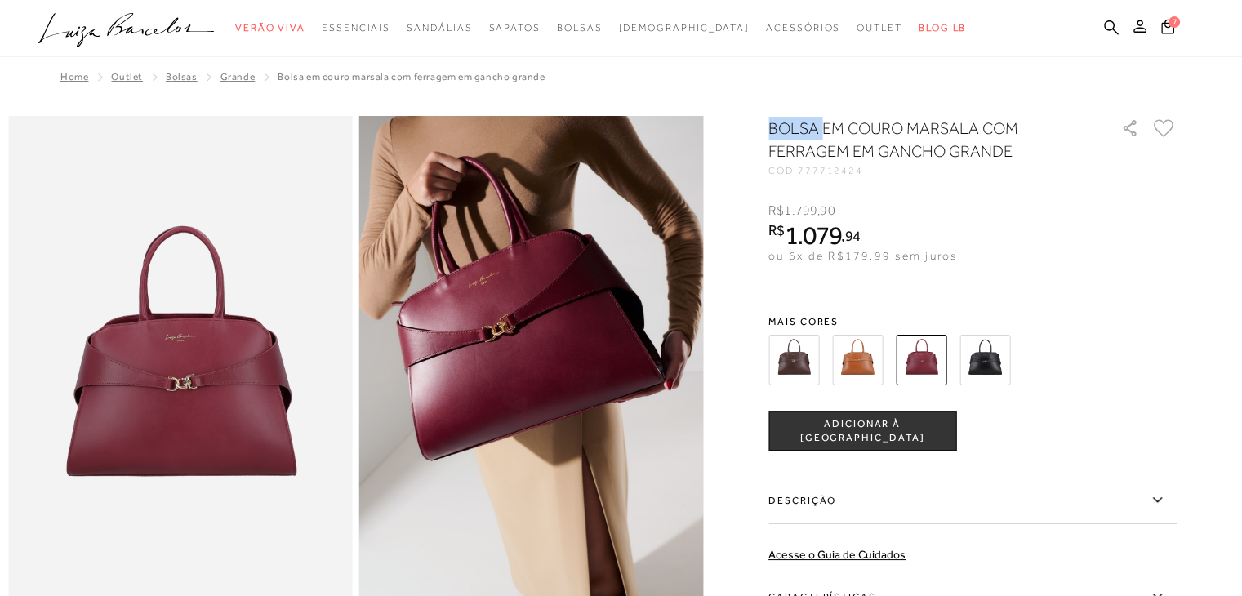
click at [868, 366] on img at bounding box center [857, 360] width 51 height 51
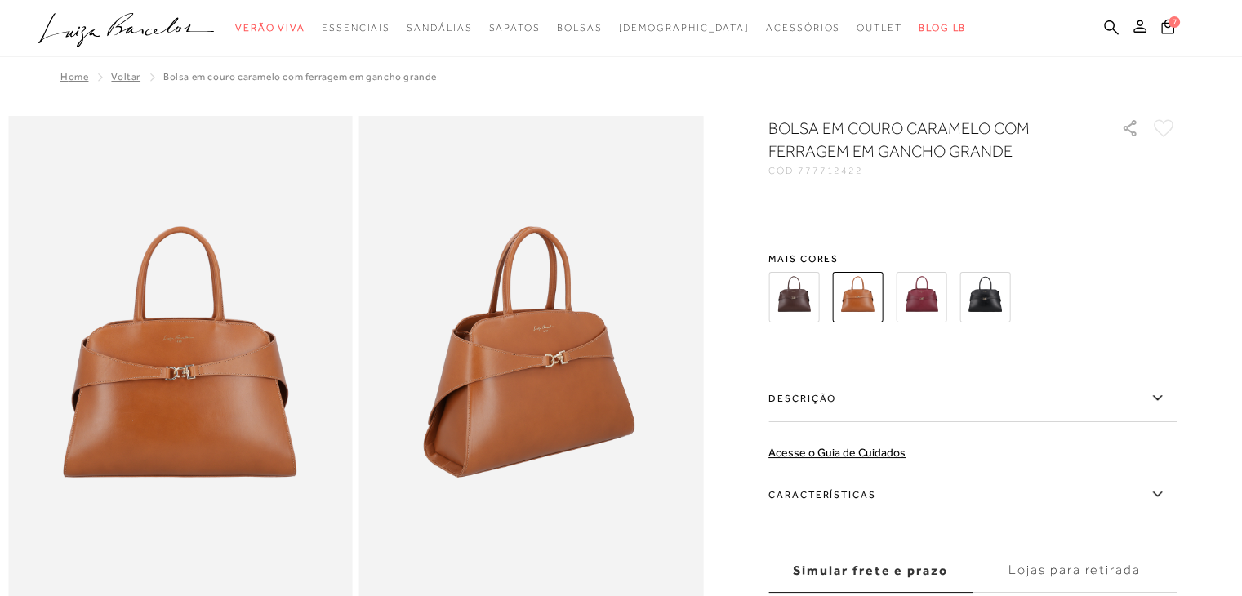
click at [868, 366] on div "BOLSA EM COURO CARAMELO COM FERRAGEM EM GANCHO GRANDE CÓD: 777712422 × É necess…" at bounding box center [973, 397] width 408 height 560
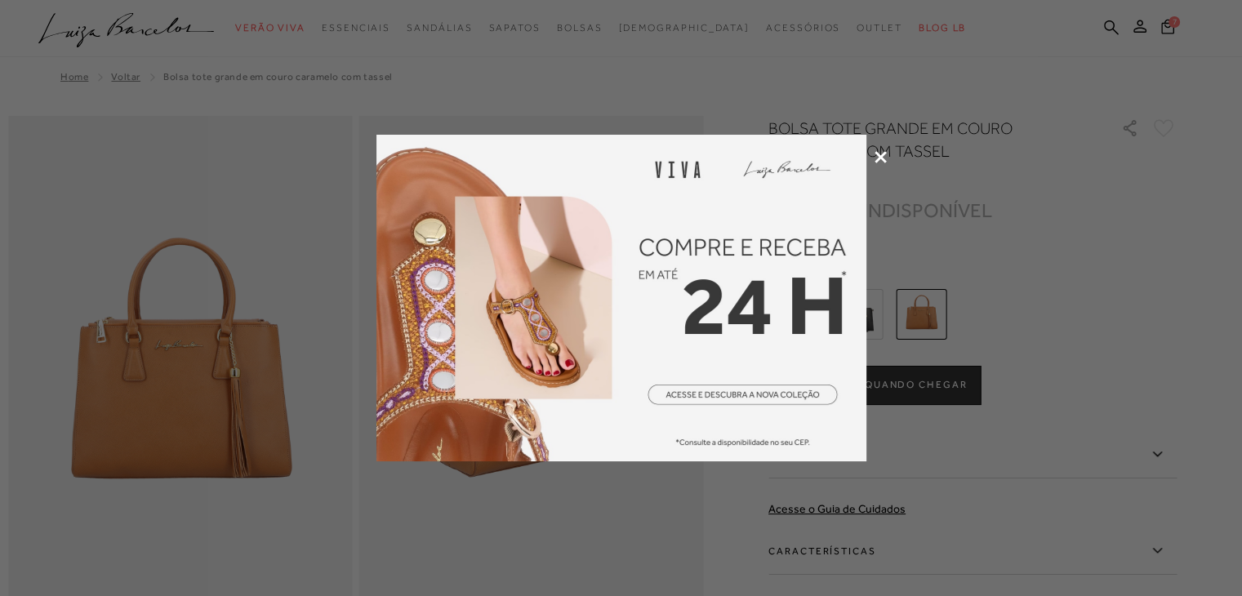
drag, startPoint x: 0, startPoint y: 0, endPoint x: 881, endPoint y: 158, distance: 894.5
click at [881, 158] on icon at bounding box center [881, 157] width 12 height 12
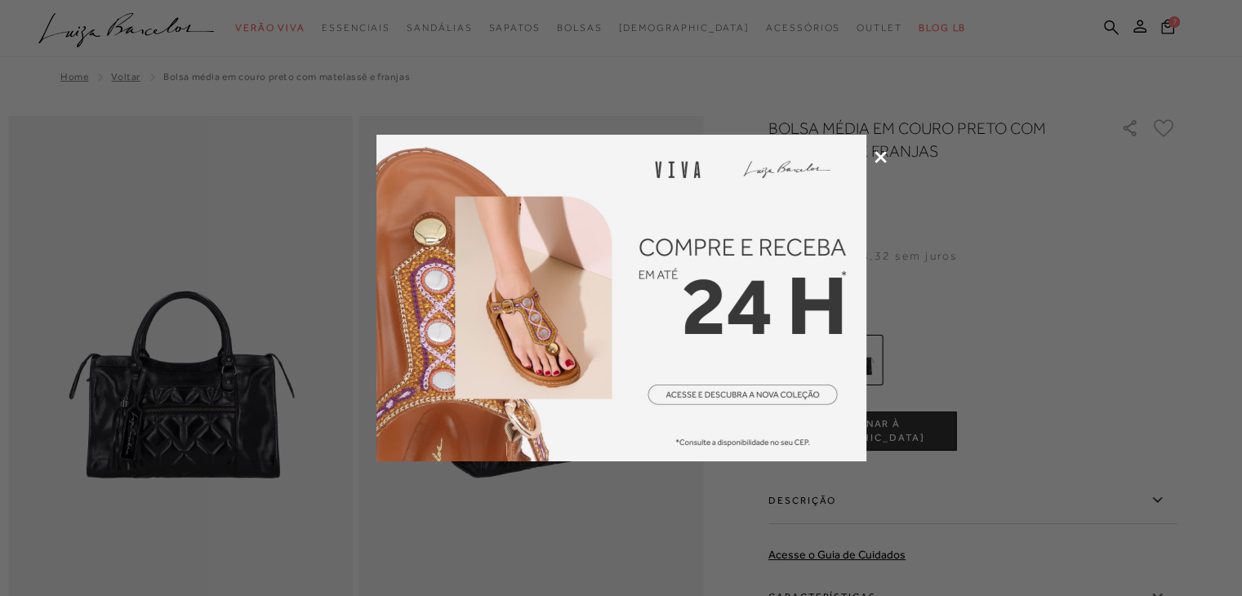
click at [880, 158] on icon at bounding box center [881, 157] width 12 height 12
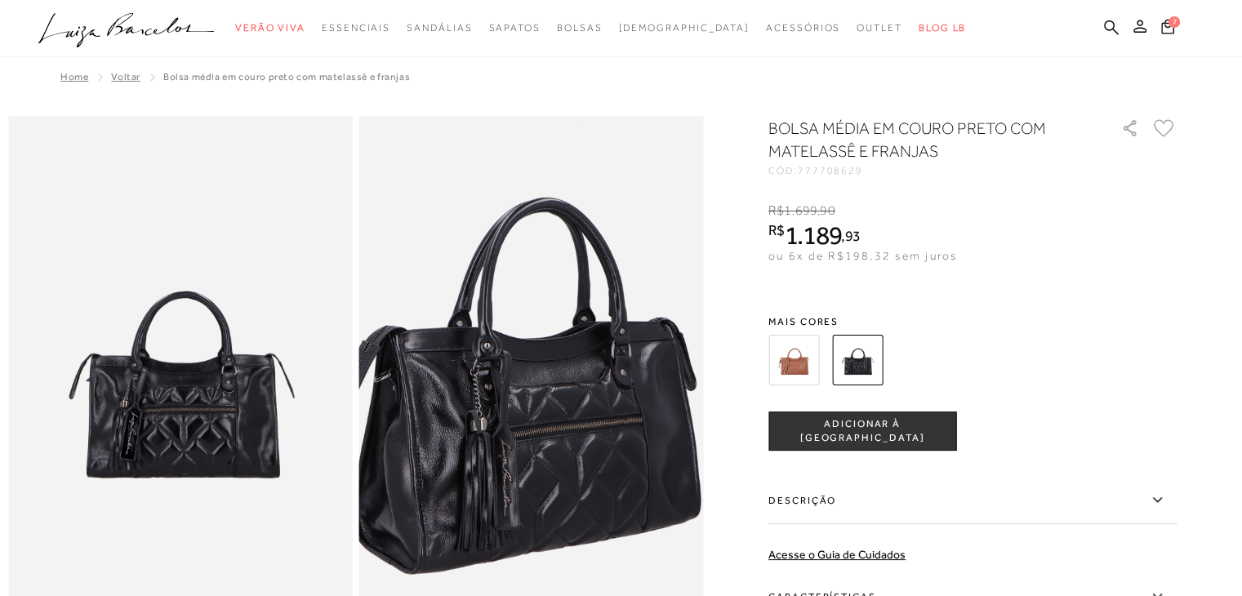
click at [546, 386] on img at bounding box center [519, 367] width 689 height 1033
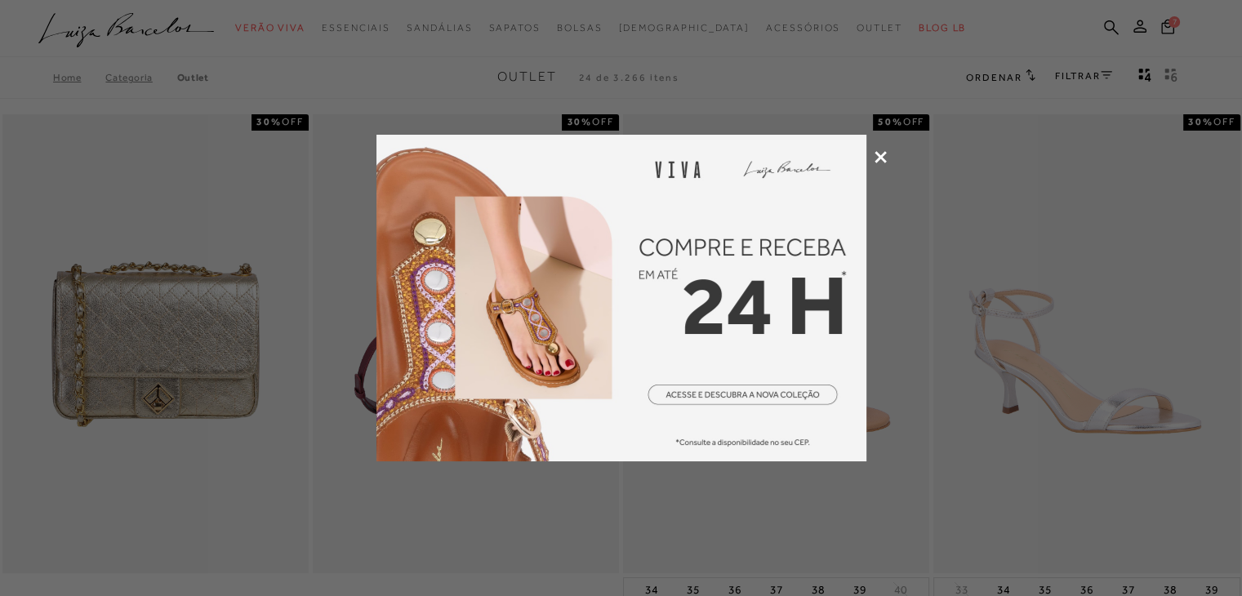
click at [881, 161] on icon at bounding box center [881, 157] width 12 height 12
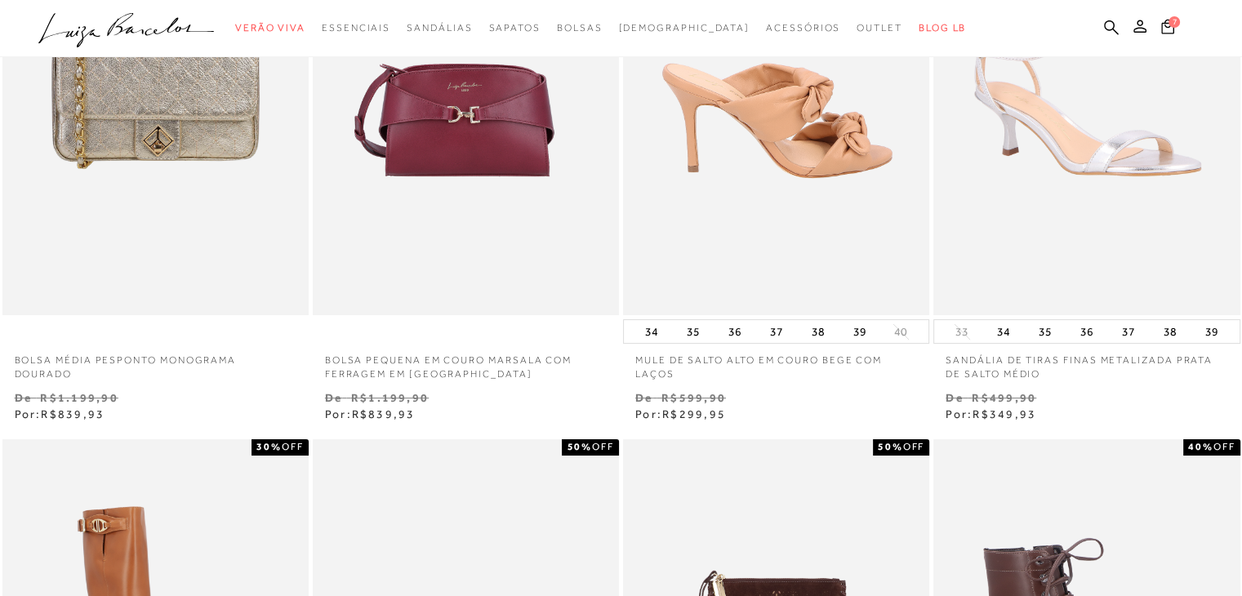
scroll to position [261, 0]
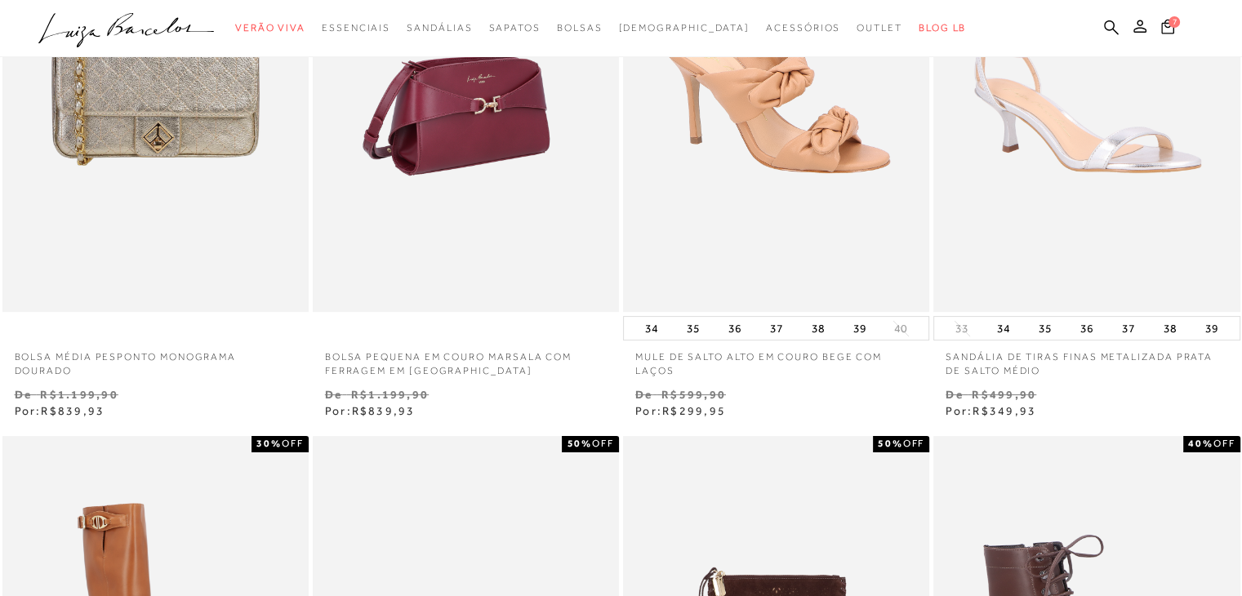
click at [426, 161] on img at bounding box center [466, 83] width 305 height 460
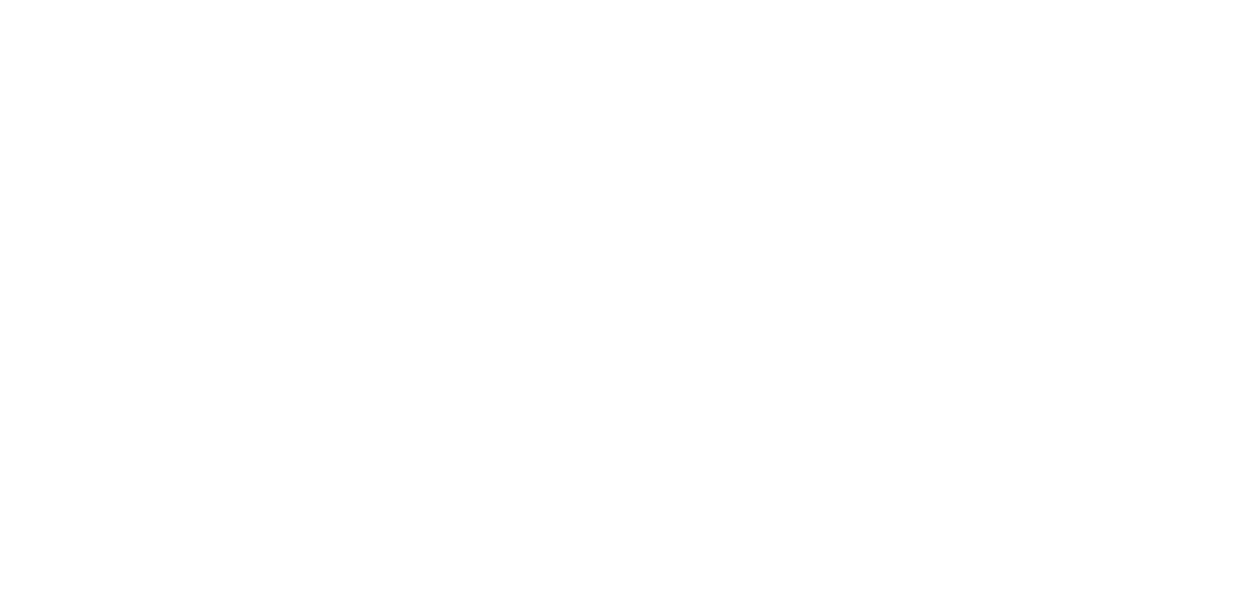
click at [426, 161] on div at bounding box center [621, 281] width 1242 height 627
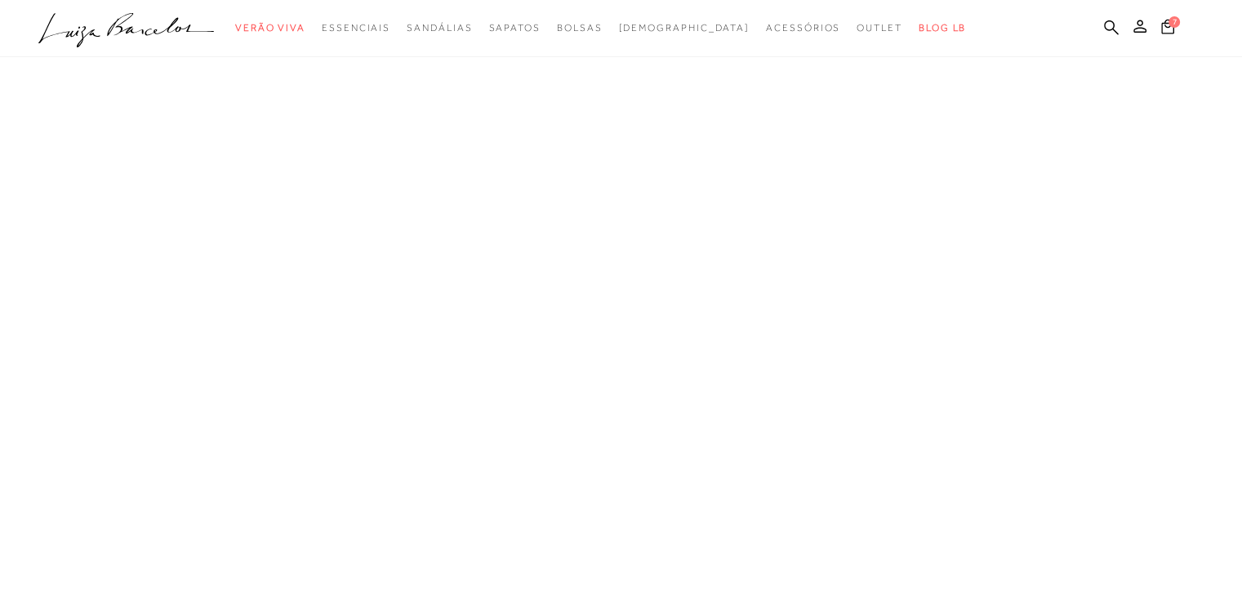
click at [0, 0] on img at bounding box center [0, 0] width 0 height 0
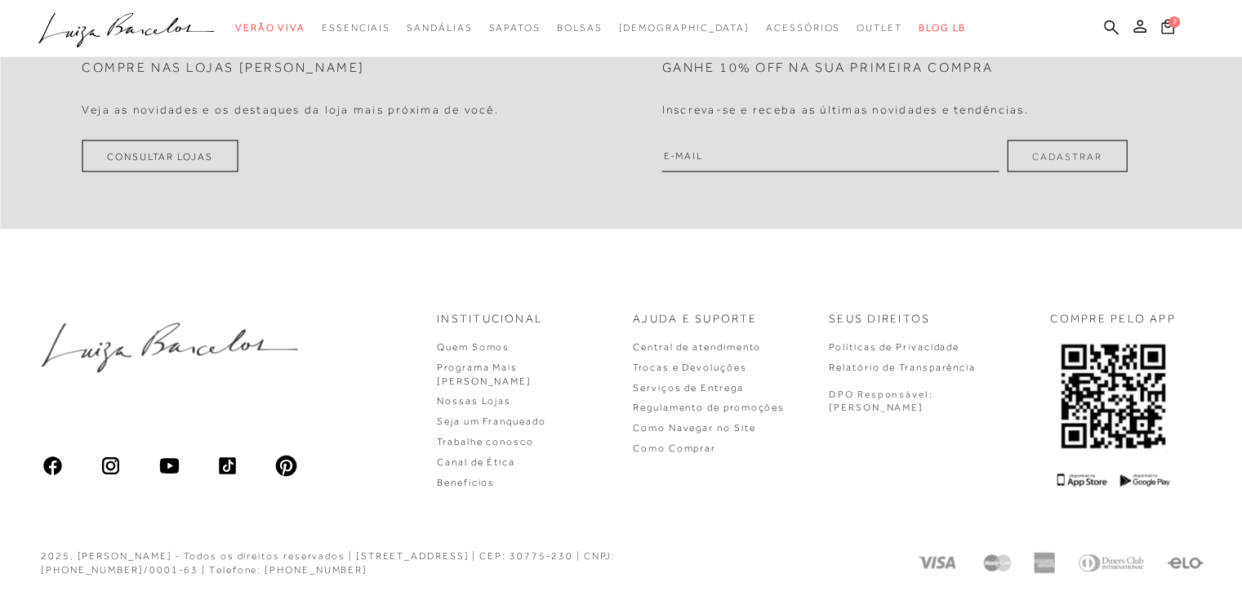
scroll to position [3085, 0]
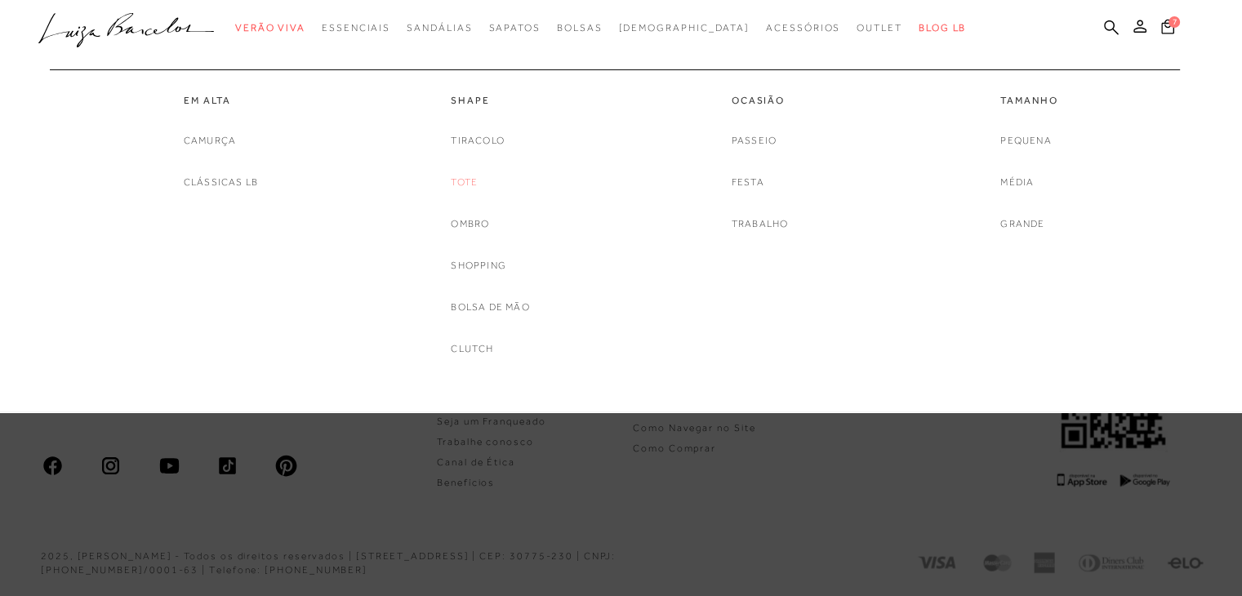
click at [470, 184] on link "Tote" at bounding box center [464, 182] width 27 height 17
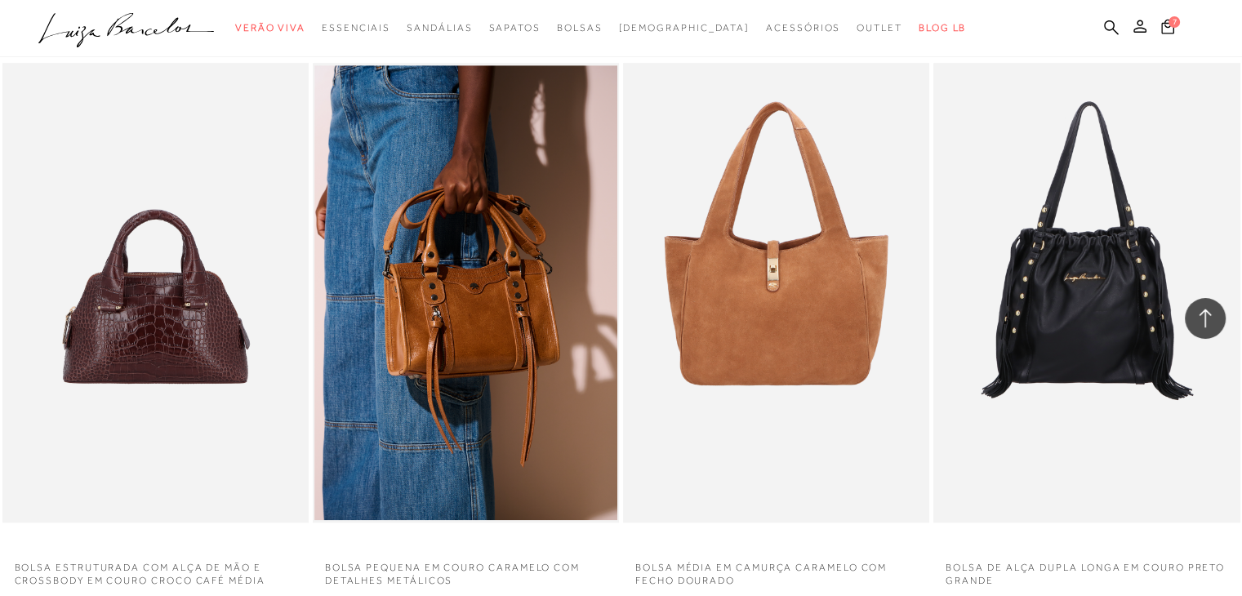
scroll to position [1176, 0]
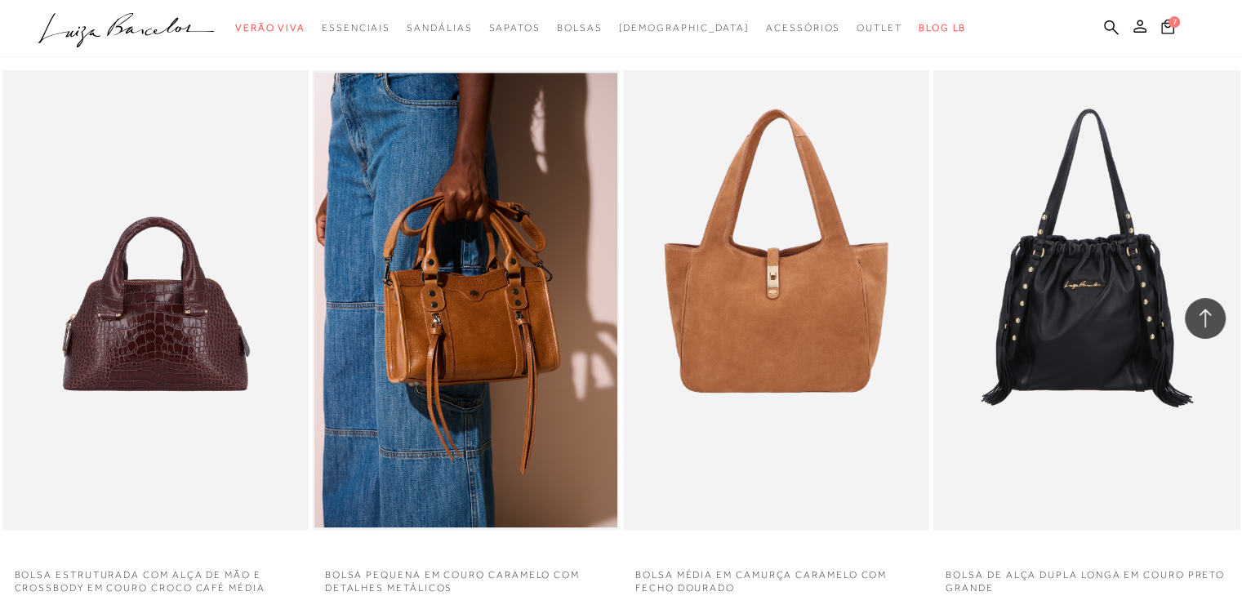
click at [1212, 310] on icon at bounding box center [1205, 318] width 21 height 21
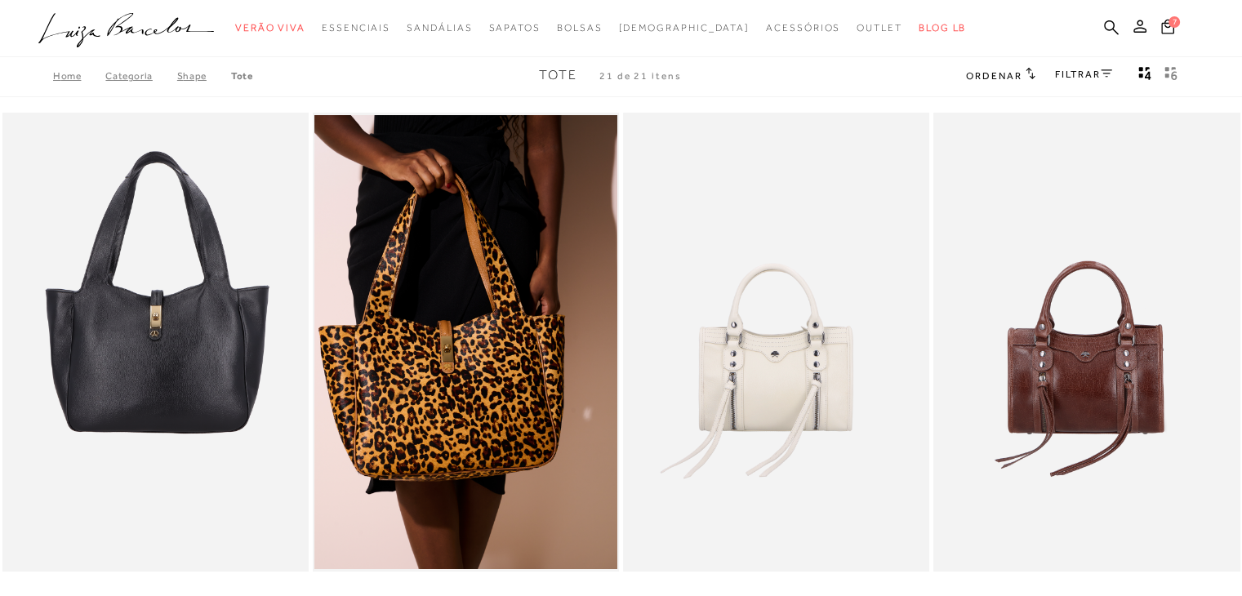
scroll to position [0, 0]
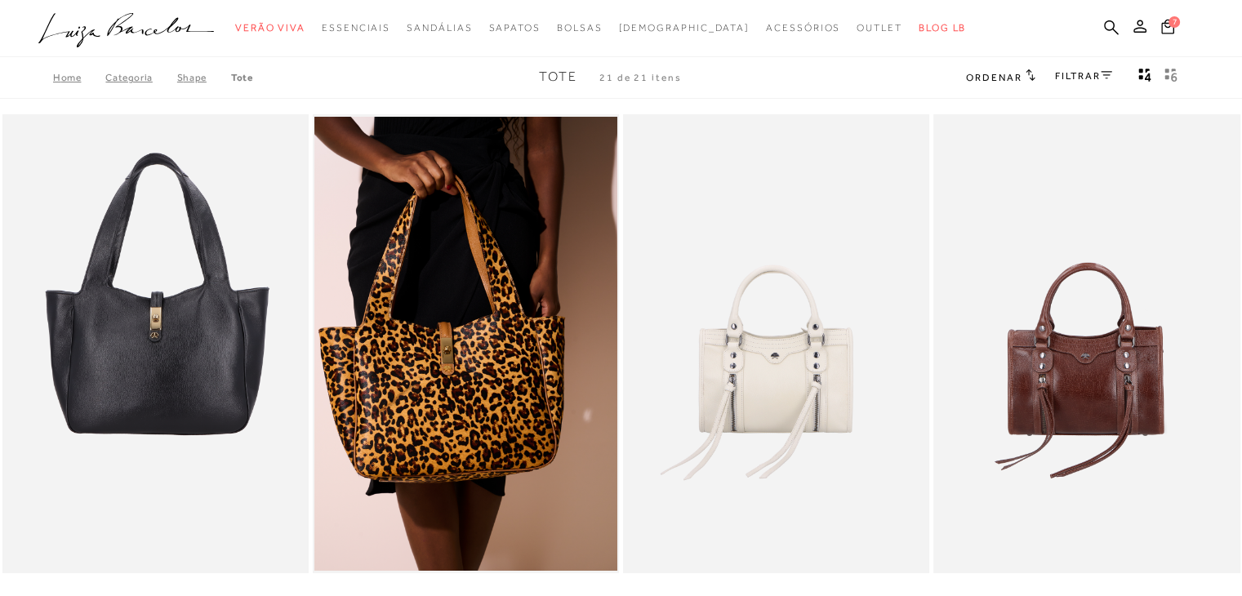
click at [1242, 172] on div "BOLSA PEQUENA EM COURO CAFÉ COM DETALHES METÁLICOS N R$1.799,90" at bounding box center [1087, 389] width 310 height 554
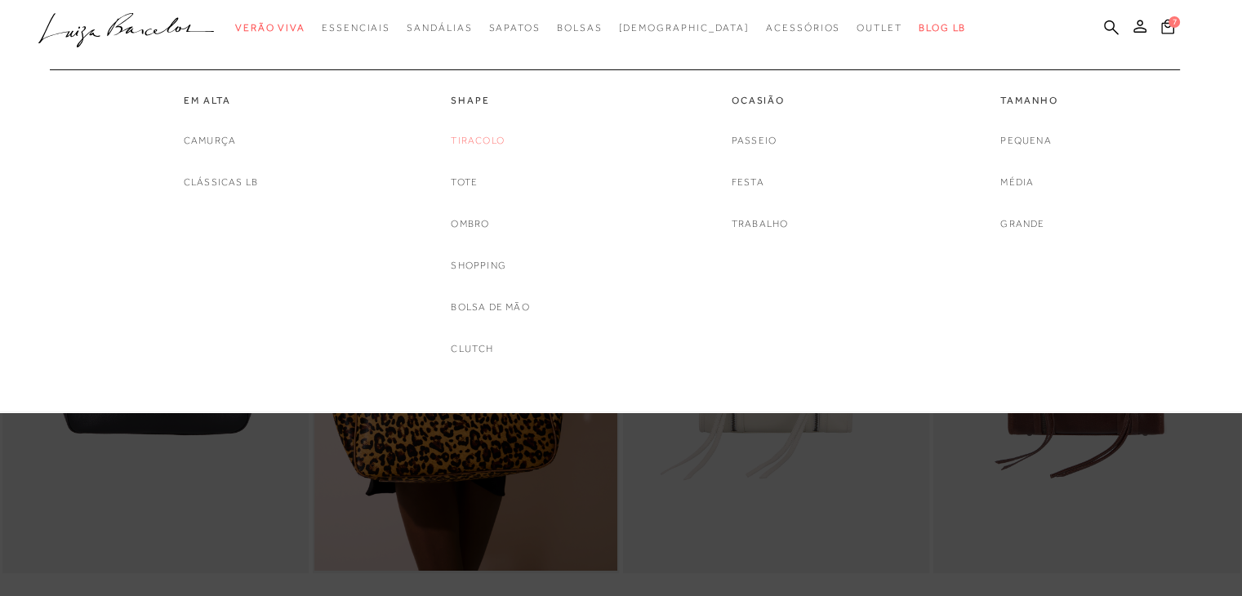
click at [487, 144] on link "Tiracolo" at bounding box center [478, 140] width 54 height 17
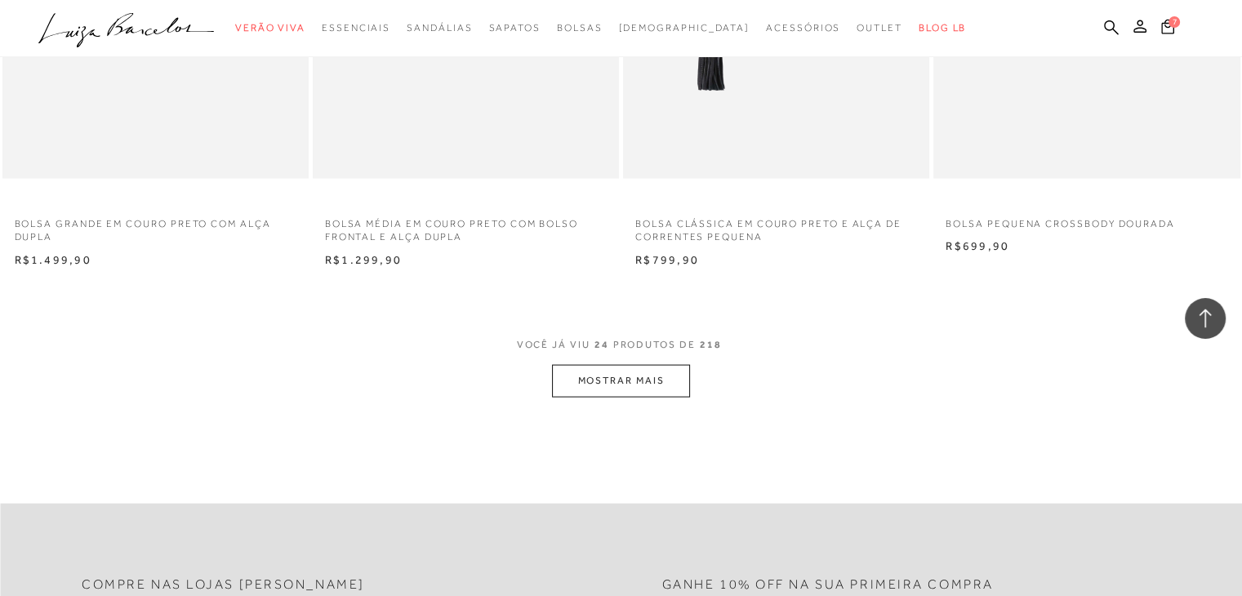
scroll to position [3217, 0]
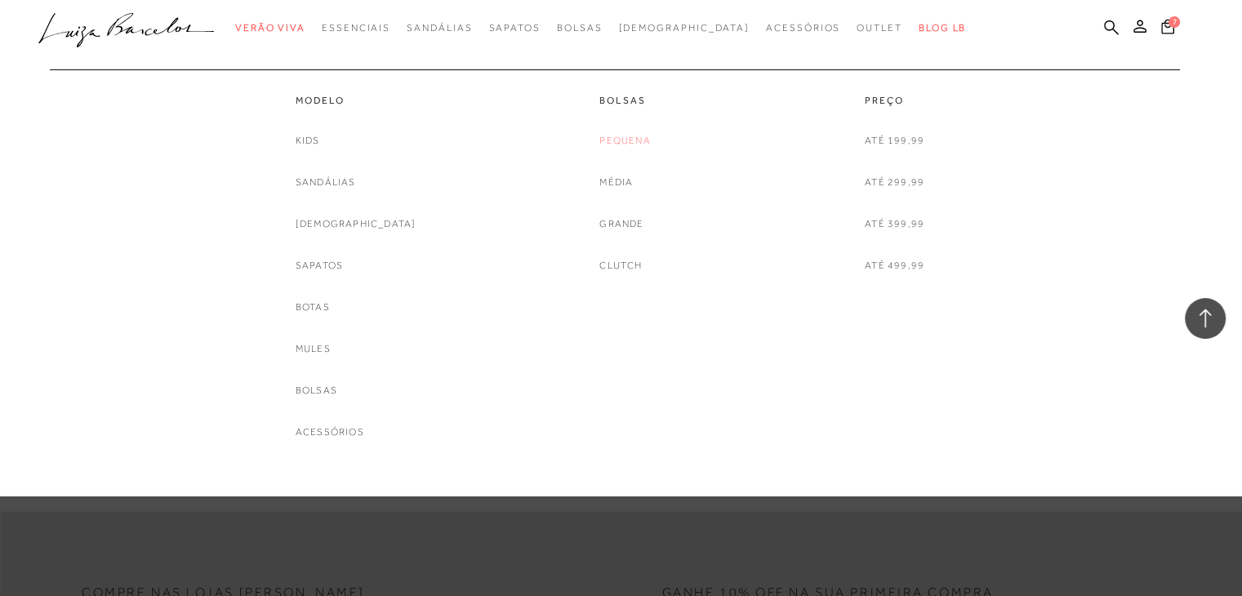
click at [637, 146] on link "Pequena" at bounding box center [625, 140] width 51 height 17
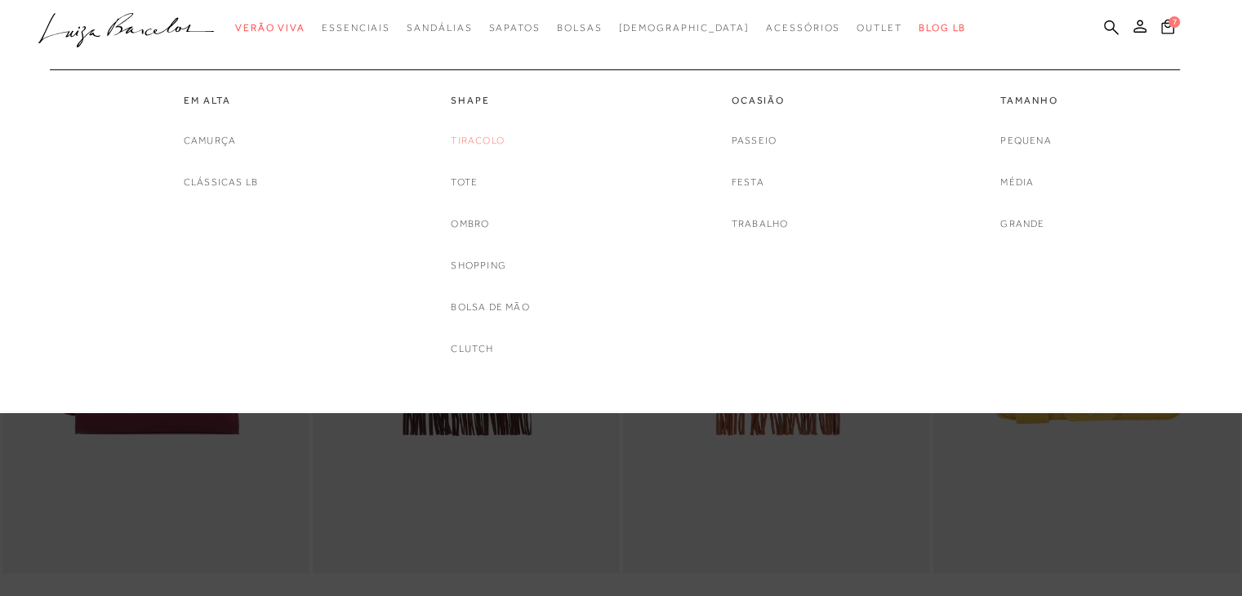
click at [490, 133] on link "Tiracolo" at bounding box center [478, 140] width 54 height 17
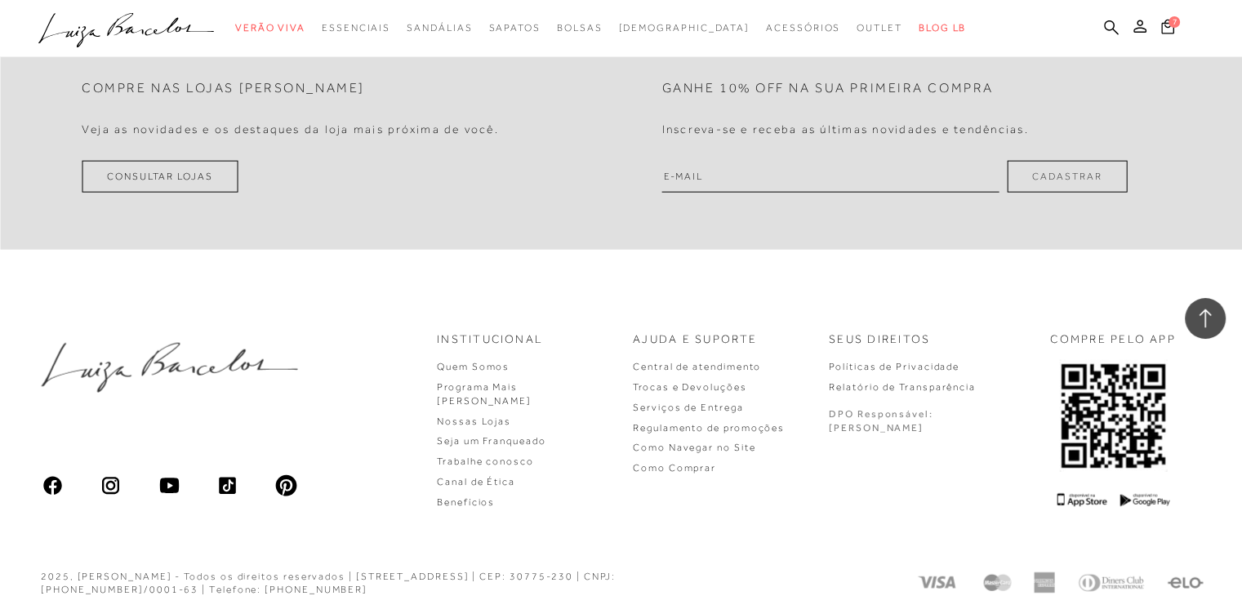
scroll to position [3740, 0]
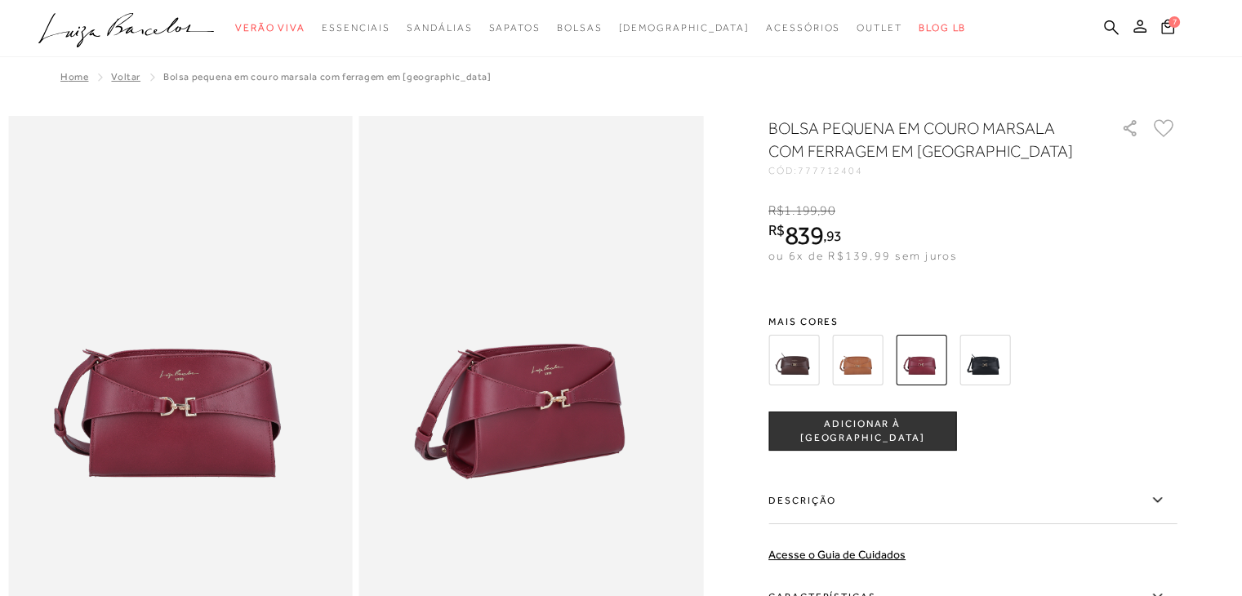
scroll to position [261, 0]
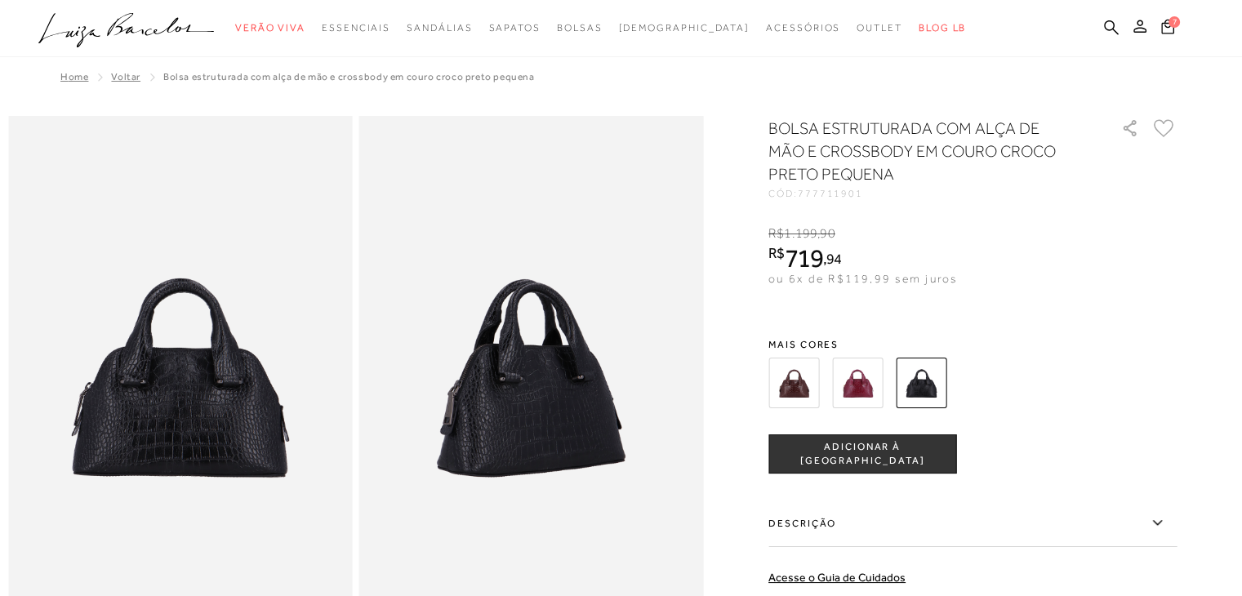
click at [858, 393] on img at bounding box center [857, 383] width 51 height 51
